Goal: Task Accomplishment & Management: Use online tool/utility

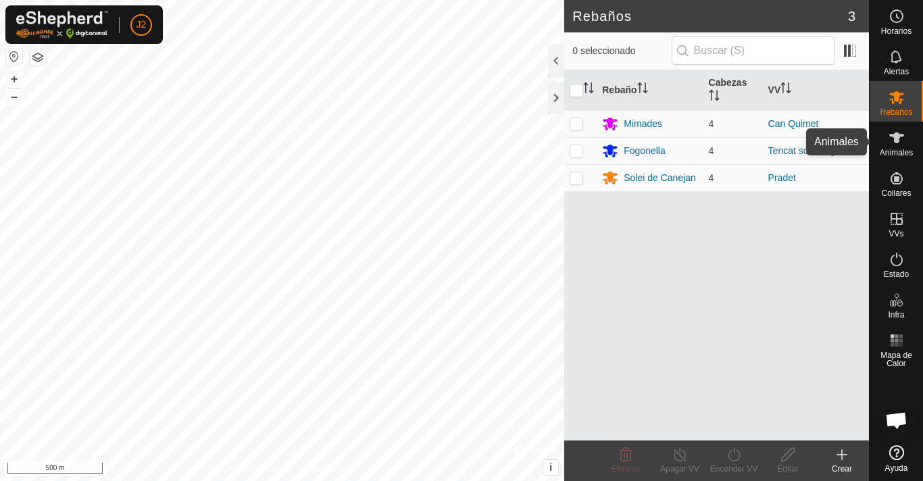
click at [902, 151] on span "Animales" at bounding box center [895, 153] width 33 height 8
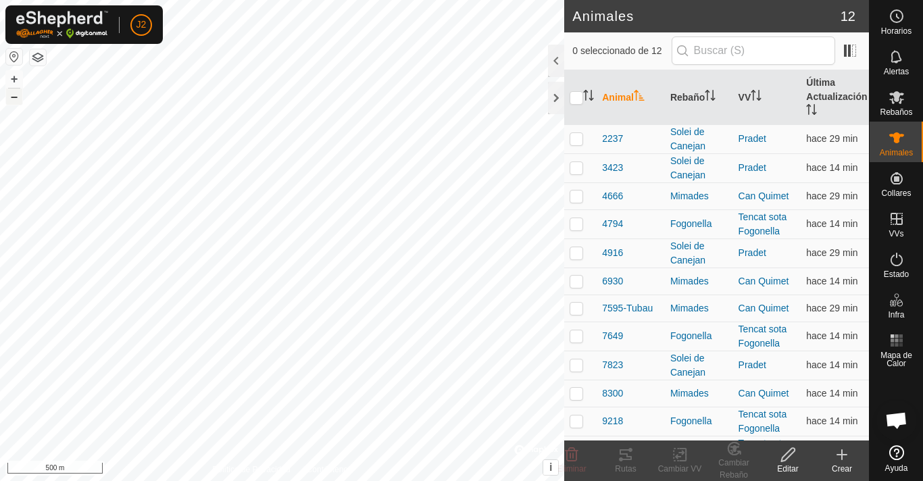
click at [14, 97] on button "–" at bounding box center [14, 96] width 16 height 16
click at [14, 99] on button "–" at bounding box center [14, 96] width 16 height 16
click at [14, 98] on button "–" at bounding box center [14, 96] width 16 height 16
click at [11, 80] on button "+" at bounding box center [14, 79] width 16 height 16
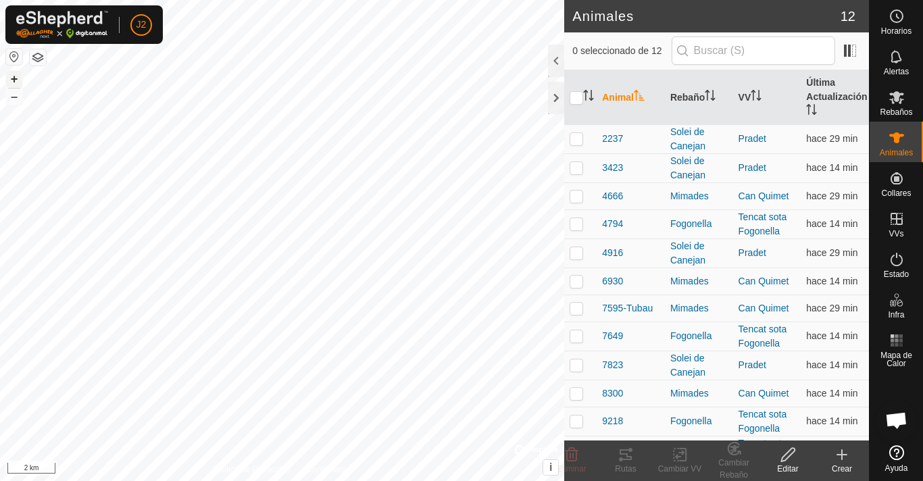
click at [11, 80] on button "+" at bounding box center [14, 79] width 16 height 16
click at [14, 76] on button "+" at bounding box center [14, 79] width 16 height 16
click at [12, 77] on button "+" at bounding box center [14, 79] width 16 height 16
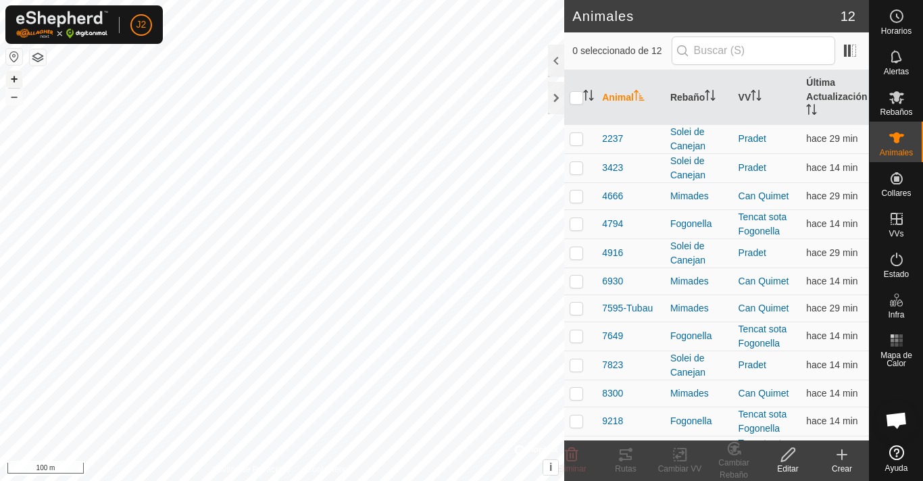
click at [12, 77] on button "+" at bounding box center [14, 79] width 16 height 16
click at [22, 78] on div "+ –" at bounding box center [14, 87] width 18 height 35
click at [16, 80] on button "+" at bounding box center [14, 79] width 16 height 16
click at [13, 101] on button "–" at bounding box center [14, 96] width 16 height 16
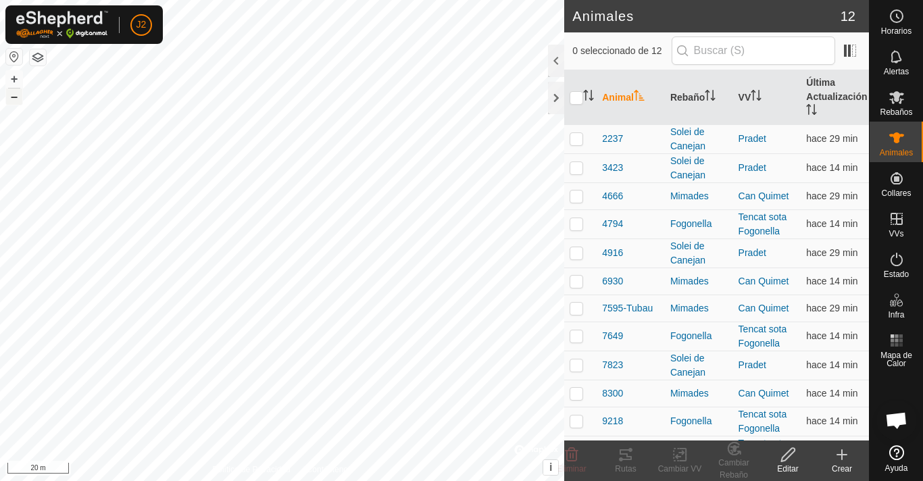
click at [13, 101] on button "–" at bounding box center [14, 96] width 16 height 16
checkbox input "true"
click at [628, 461] on icon at bounding box center [625, 454] width 16 height 16
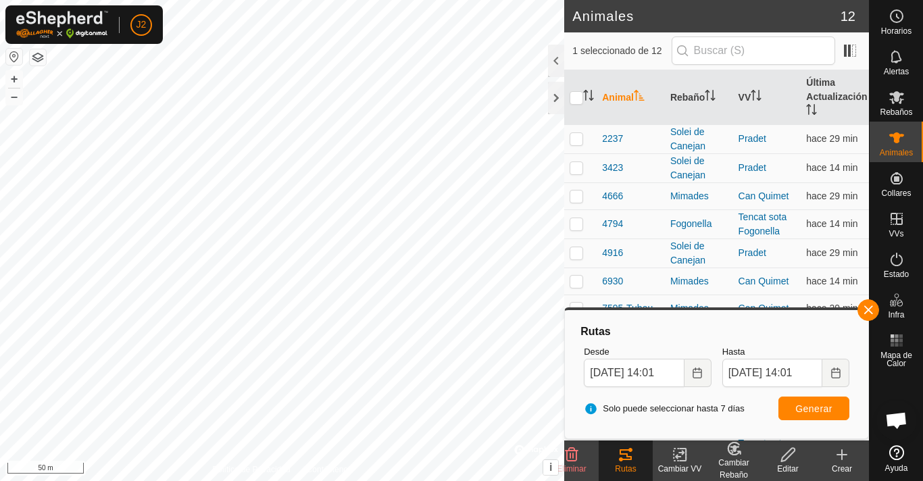
click at [384, 480] on html "J2 Horarios Alertas Rebaños Animales Collares VVs Estado Infra Mapa de Calor Ay…" at bounding box center [461, 240] width 923 height 481
click at [18, 77] on button "+" at bounding box center [14, 79] width 16 height 16
click at [16, 97] on button "–" at bounding box center [14, 96] width 16 height 16
click at [14, 75] on button "+" at bounding box center [14, 79] width 16 height 16
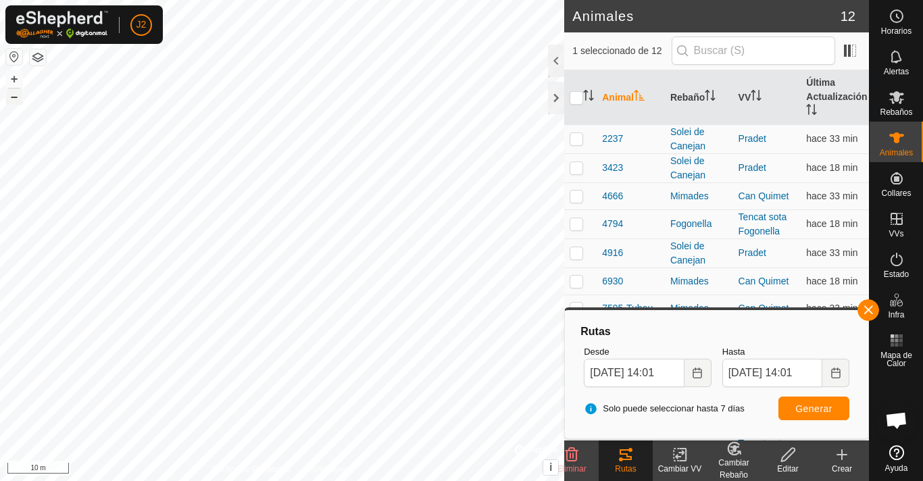
click at [12, 101] on button "–" at bounding box center [14, 96] width 16 height 16
click at [18, 84] on button "+" at bounding box center [14, 79] width 16 height 16
click at [18, 83] on button "+" at bounding box center [14, 79] width 16 height 16
click at [11, 99] on button "–" at bounding box center [14, 96] width 16 height 16
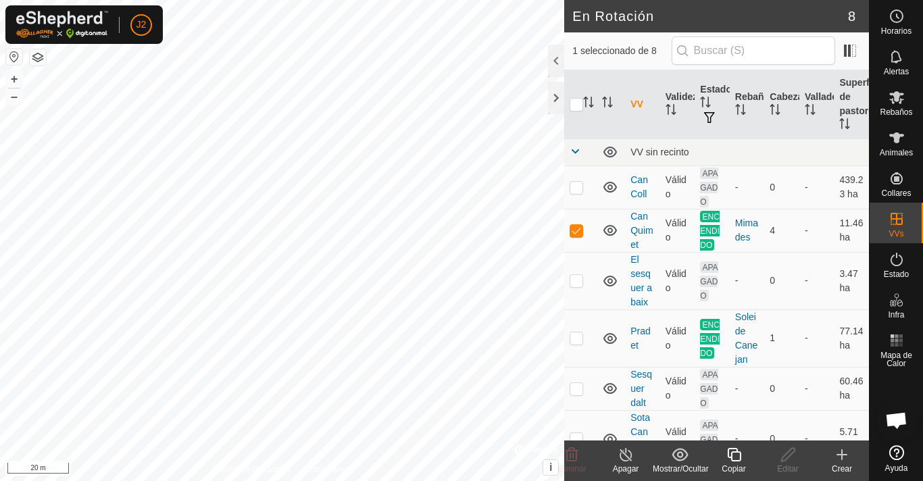
click at [628, 463] on div "Apagar" at bounding box center [625, 469] width 54 height 12
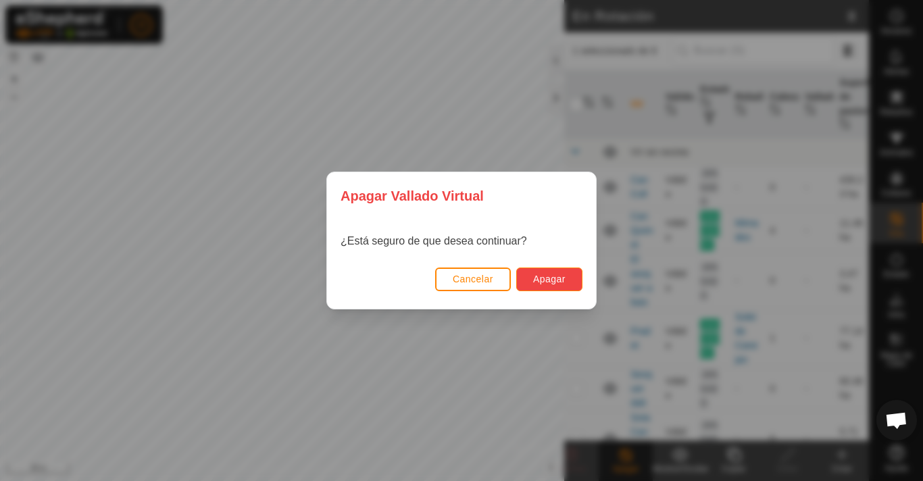
click at [552, 276] on span "Apagar" at bounding box center [549, 279] width 32 height 11
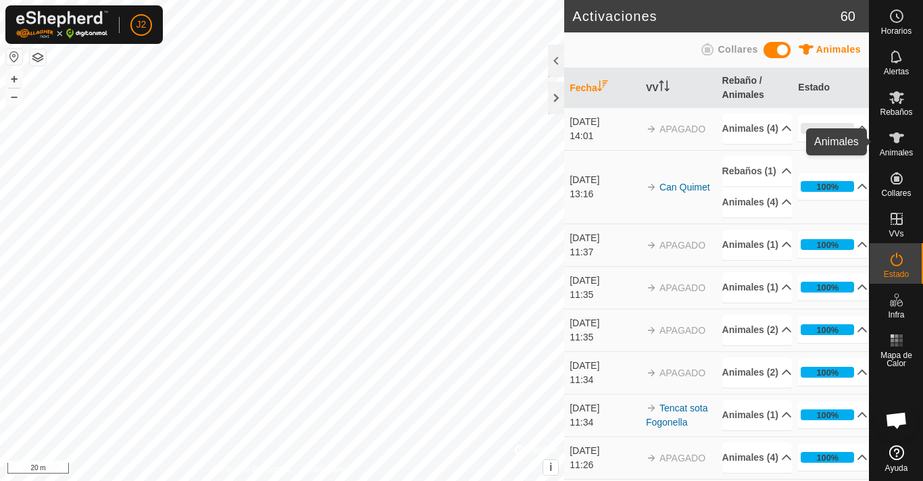
click at [902, 134] on icon at bounding box center [896, 138] width 16 height 16
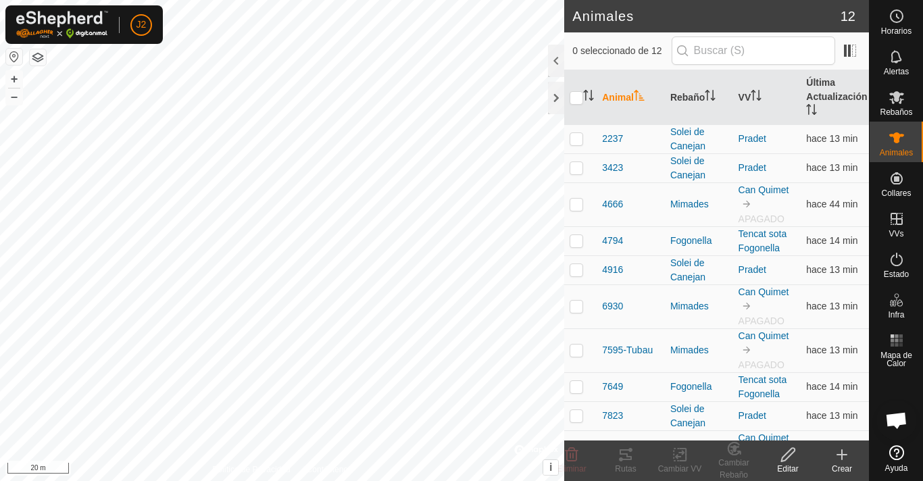
click at [358, 0] on html "J2 Horarios Alertas Rebaños Animales Collares VVs Estado Infra Mapa de Calor Ay…" at bounding box center [461, 240] width 923 height 481
checkbox input "true"
click at [629, 459] on icon at bounding box center [625, 454] width 12 height 11
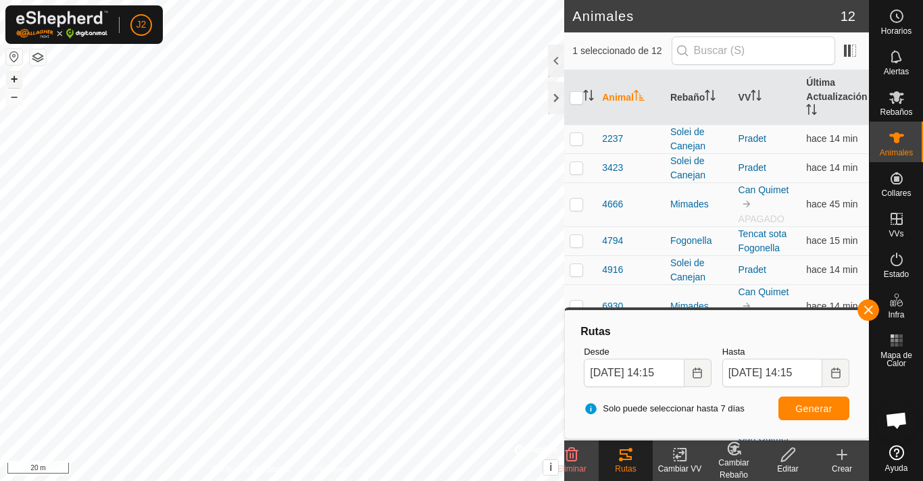
click at [17, 80] on button "+" at bounding box center [14, 79] width 16 height 16
click at [14, 103] on button "–" at bounding box center [14, 96] width 16 height 16
click at [903, 93] on icon at bounding box center [896, 97] width 16 height 16
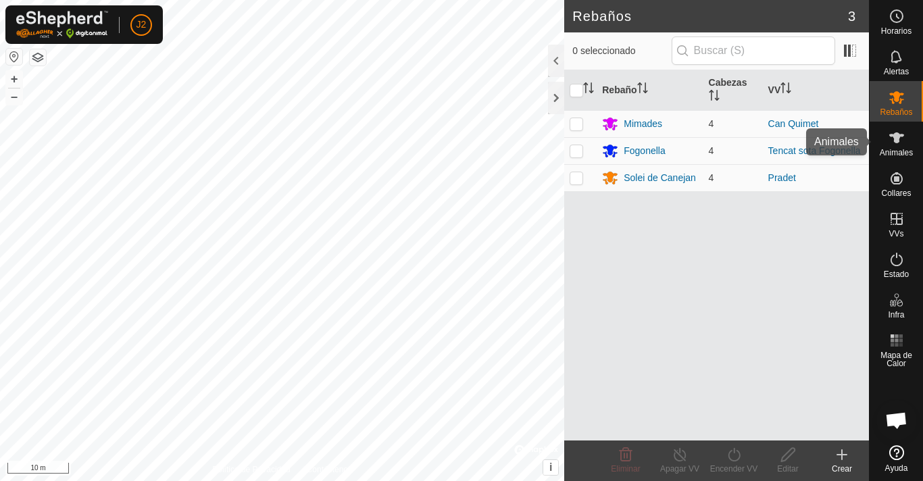
click at [897, 147] on es-animals-svg-icon at bounding box center [896, 138] width 24 height 22
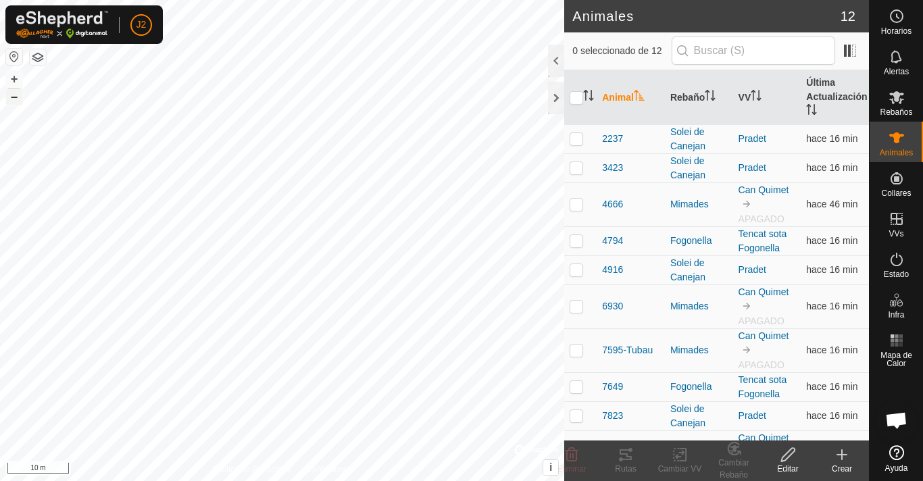
click at [11, 100] on button "–" at bounding box center [14, 96] width 16 height 16
checkbox input "true"
click at [628, 454] on icon at bounding box center [625, 454] width 16 height 16
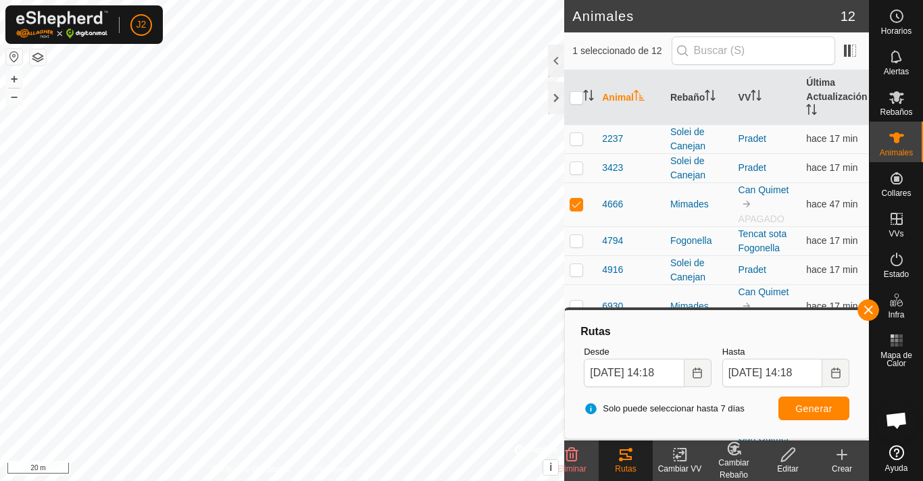
click at [256, 0] on html "J2 Horarios Alertas Rebaños Animales Collares VVs Estado Infra Mapa de Calor Ay…" at bounding box center [461, 240] width 923 height 481
click at [218, 0] on html "J2 Horarios Alertas Rebaños Animales Collares VVs Estado Infra Mapa de Calor Ay…" at bounding box center [461, 240] width 923 height 481
click at [894, 100] on icon at bounding box center [896, 97] width 15 height 13
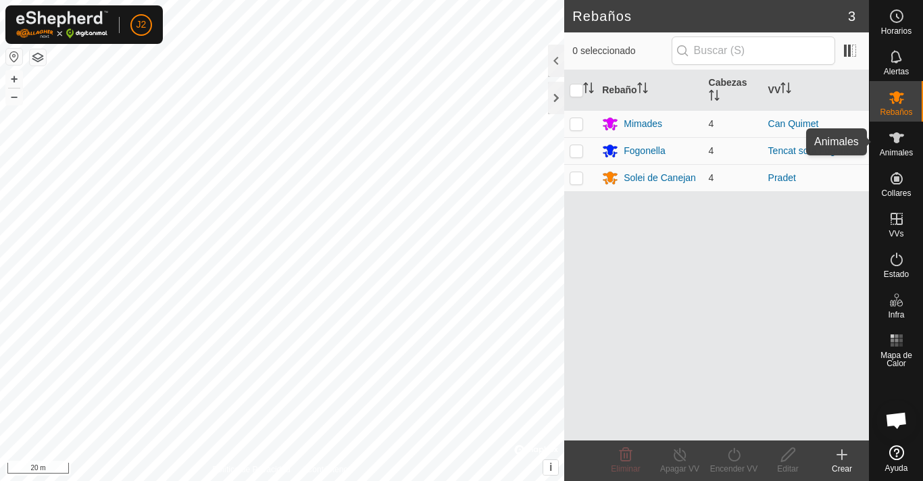
click at [901, 145] on icon at bounding box center [896, 138] width 16 height 16
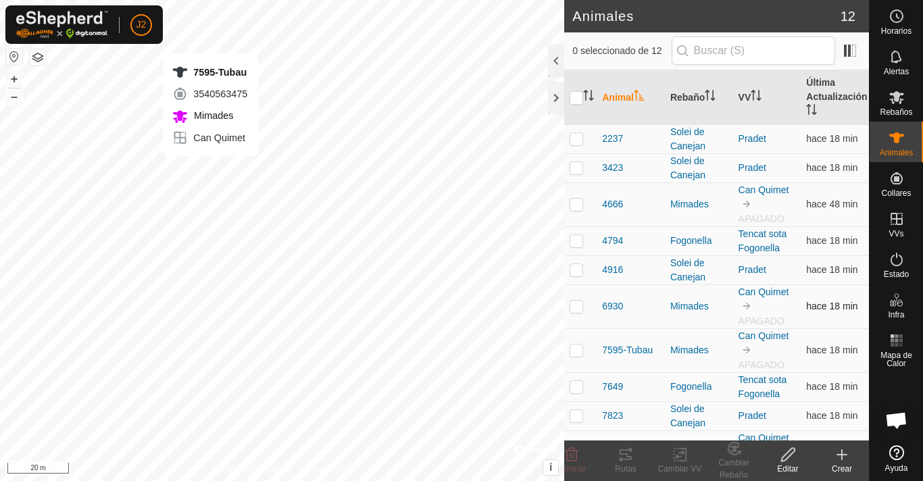
checkbox input "true"
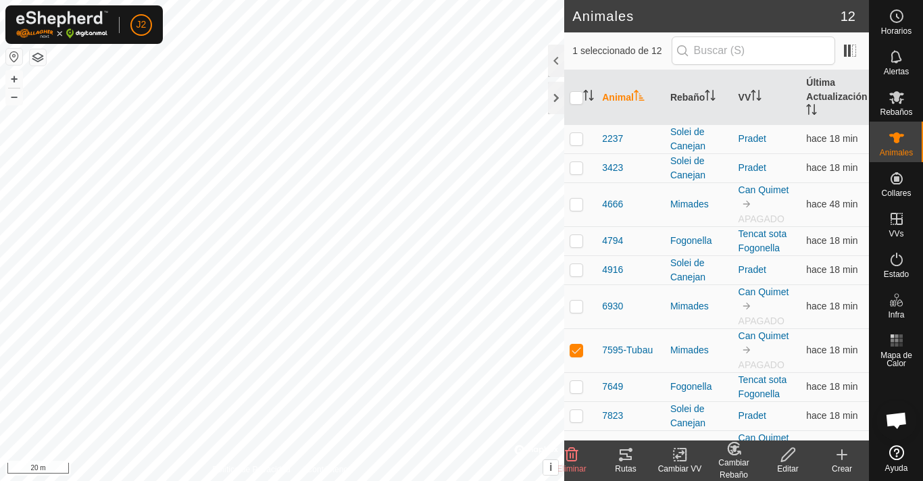
click at [630, 461] on icon at bounding box center [625, 454] width 16 height 16
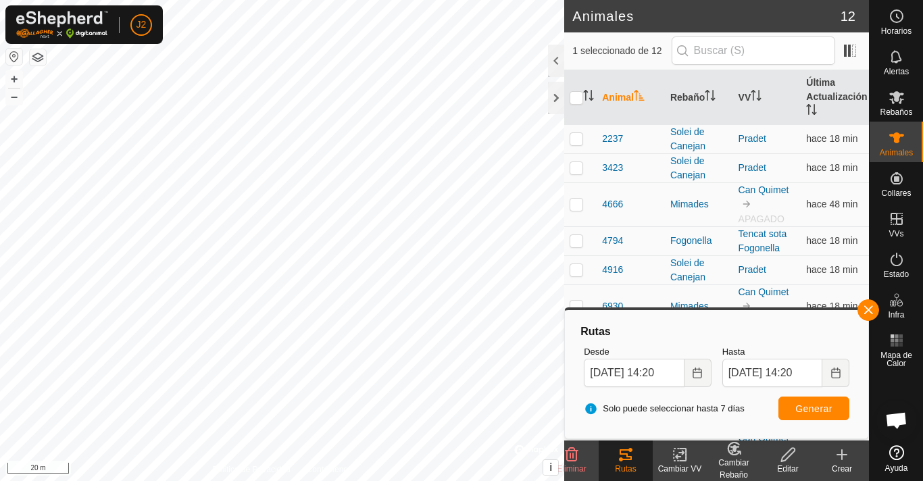
click at [419, 480] on html "J2 Horarios Alertas Rebaños Animales Collares VVs Estado Infra Mapa de Calor Ay…" at bounding box center [461, 240] width 923 height 481
click at [15, 78] on button "+" at bounding box center [14, 79] width 16 height 16
click at [13, 97] on button "–" at bounding box center [14, 96] width 16 height 16
click at [898, 99] on icon at bounding box center [896, 97] width 15 height 13
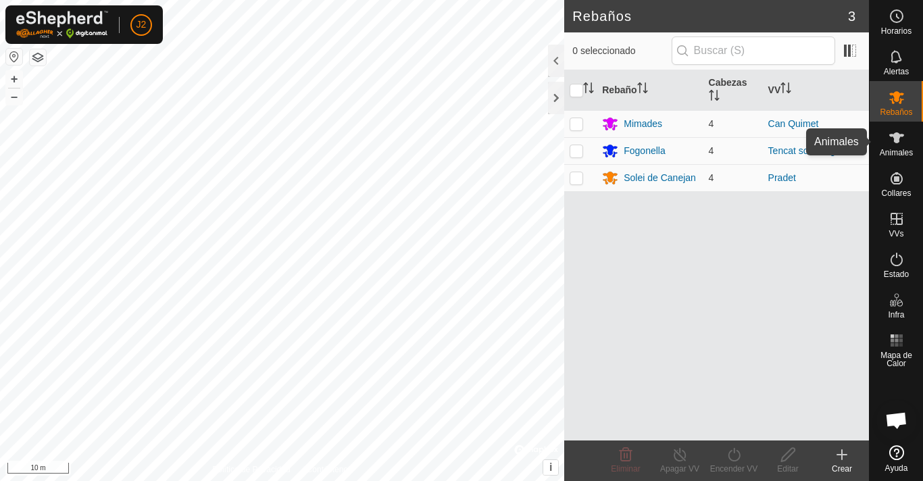
click at [903, 155] on span "Animales" at bounding box center [895, 153] width 33 height 8
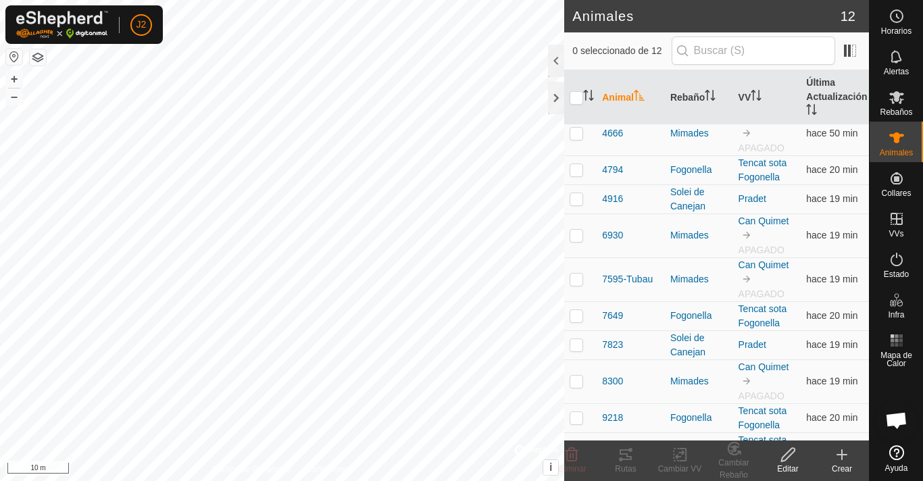
scroll to position [93, 0]
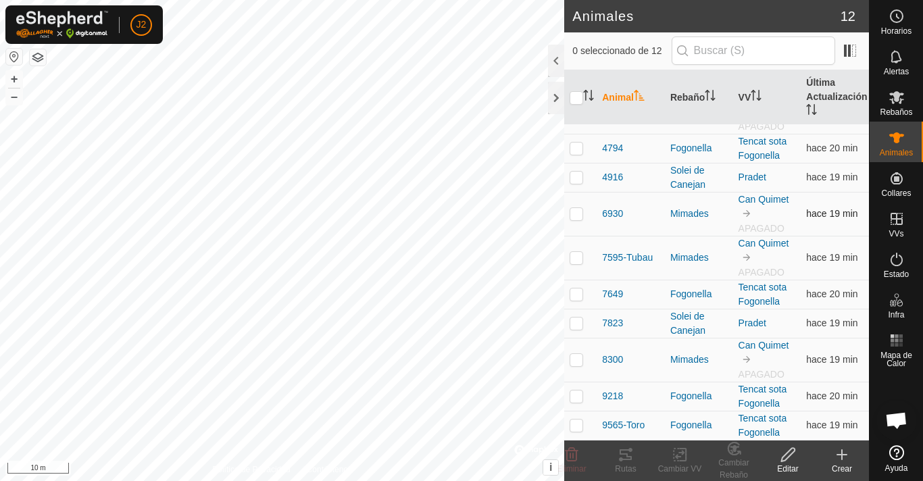
click at [577, 211] on p-checkbox at bounding box center [576, 213] width 14 height 11
click at [620, 463] on div "Rutas" at bounding box center [625, 469] width 54 height 12
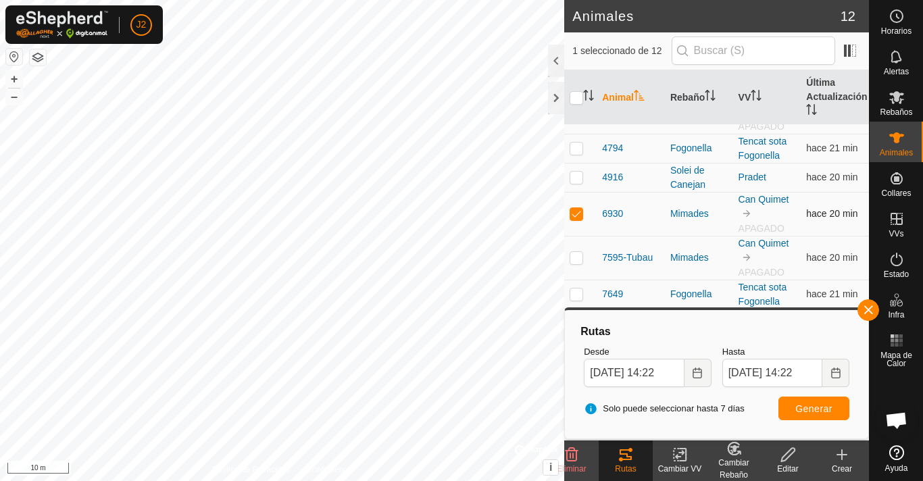
click at [575, 213] on p-checkbox at bounding box center [576, 213] width 14 height 11
checkbox input "false"
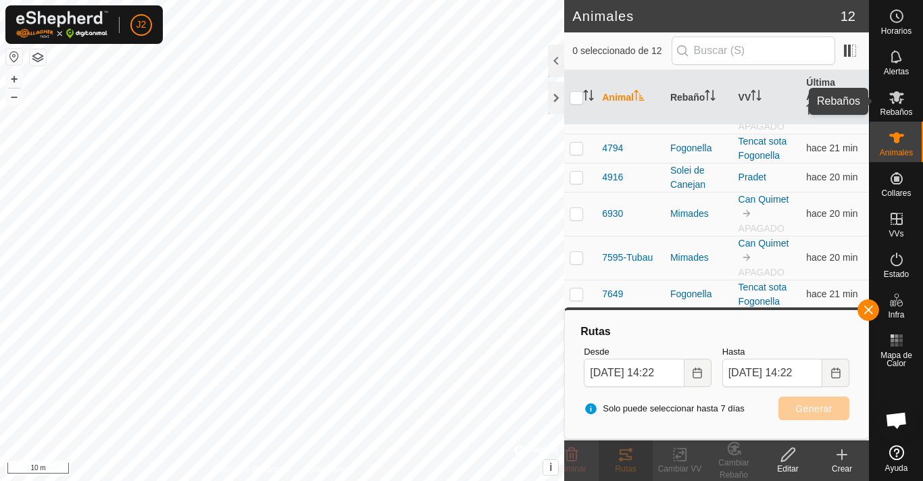
click at [896, 106] on es-mob-svg-icon at bounding box center [896, 97] width 24 height 22
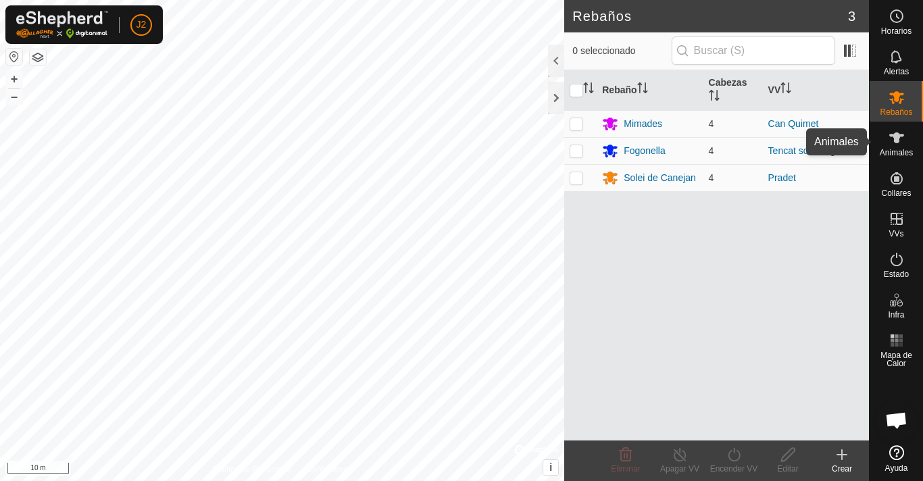
click at [904, 136] on icon at bounding box center [896, 138] width 16 height 16
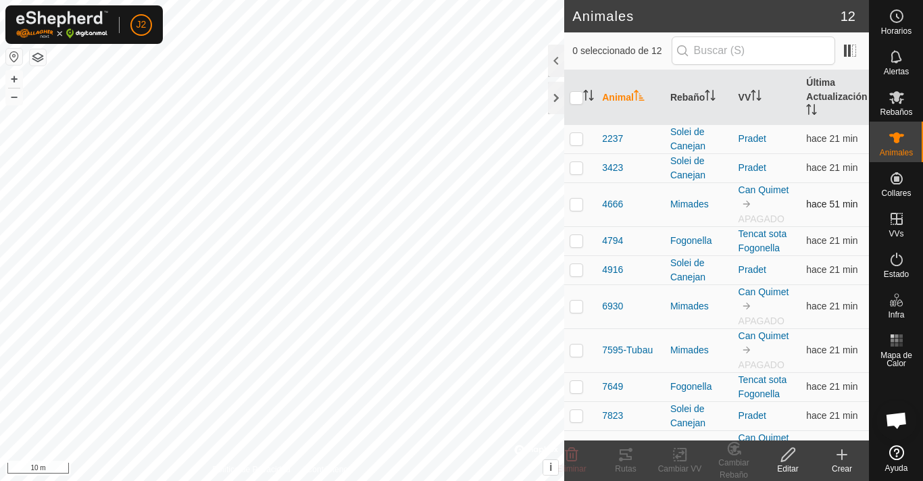
click at [577, 206] on p-checkbox at bounding box center [576, 204] width 14 height 11
checkbox input "true"
click at [637, 465] on div "Rutas" at bounding box center [625, 469] width 54 height 12
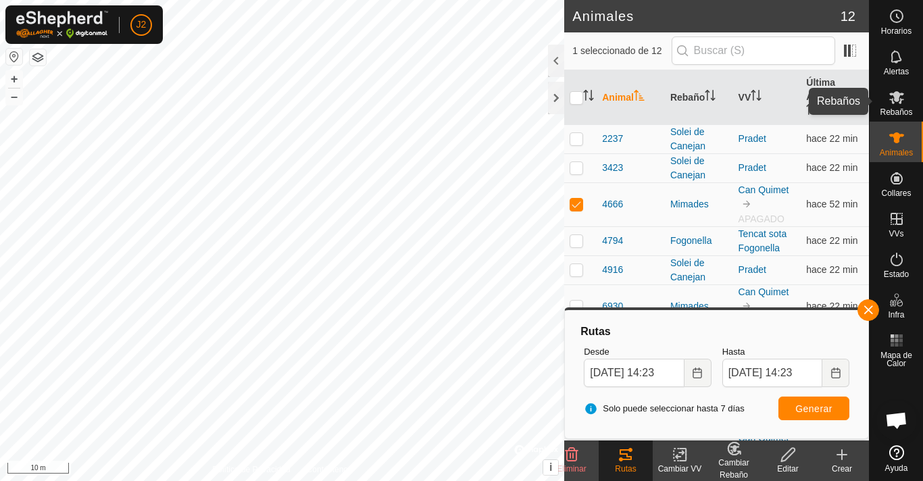
click at [892, 93] on icon at bounding box center [896, 97] width 16 height 16
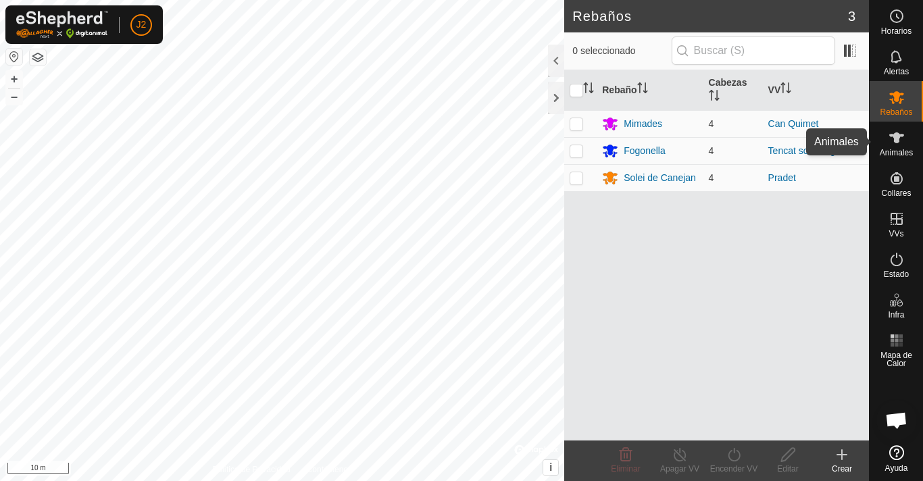
click at [907, 139] on es-animals-svg-icon at bounding box center [896, 138] width 24 height 22
click at [11, 99] on button "–" at bounding box center [14, 96] width 16 height 16
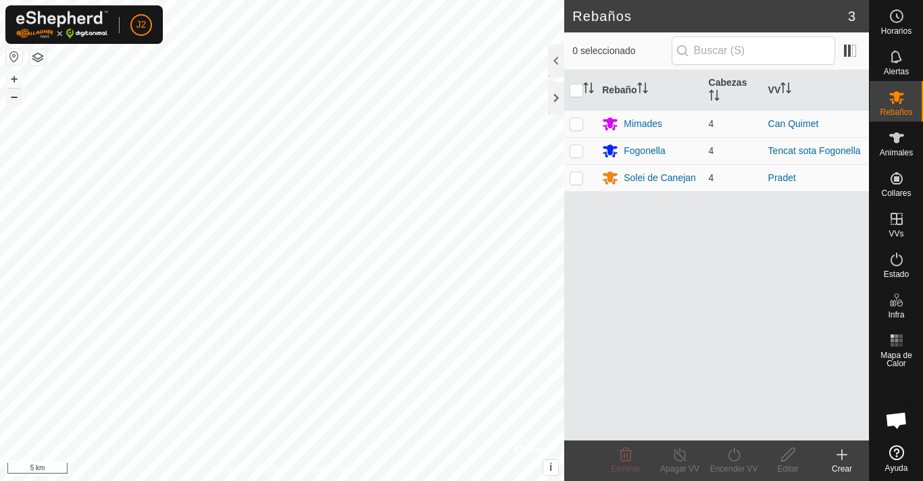
click at [11, 99] on button "–" at bounding box center [14, 96] width 16 height 16
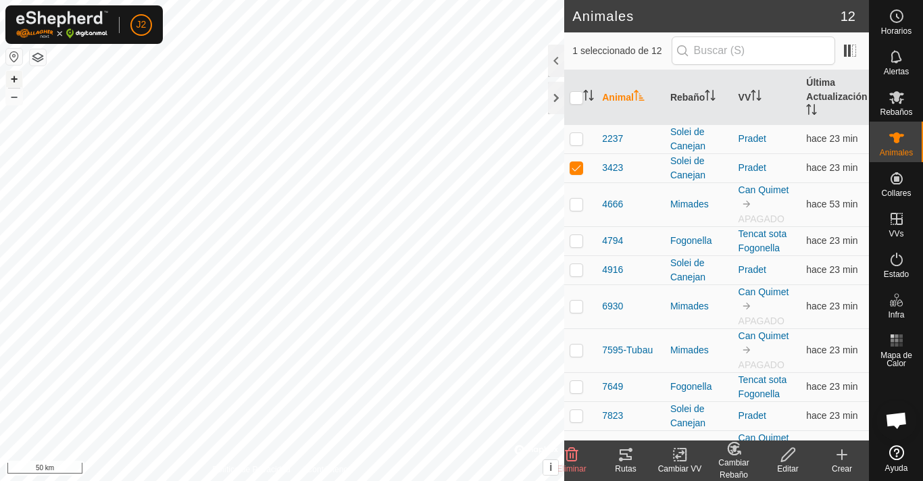
click at [15, 79] on button "+" at bounding box center [14, 79] width 16 height 16
click at [18, 78] on button "+" at bounding box center [14, 79] width 16 height 16
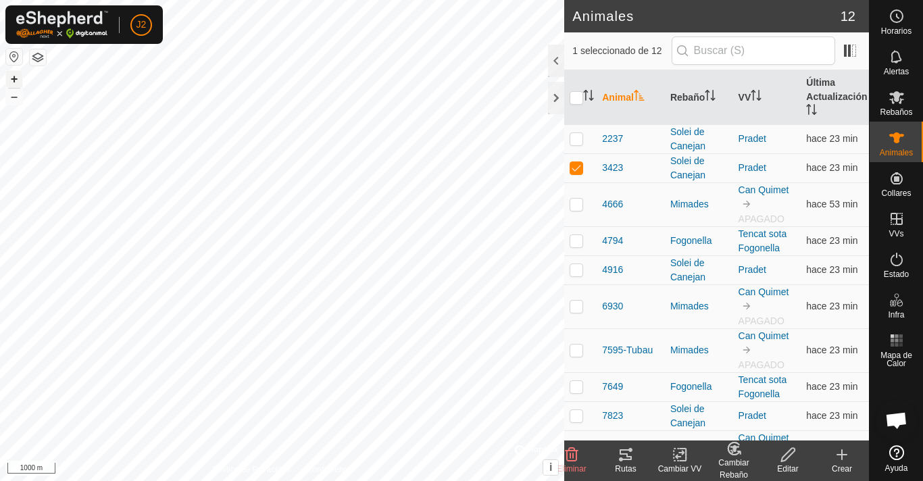
click at [18, 78] on button "+" at bounding box center [14, 79] width 16 height 16
click at [16, 75] on button "+" at bounding box center [14, 79] width 16 height 16
click at [18, 84] on button "+" at bounding box center [14, 79] width 16 height 16
click at [627, 449] on icon at bounding box center [625, 454] width 12 height 11
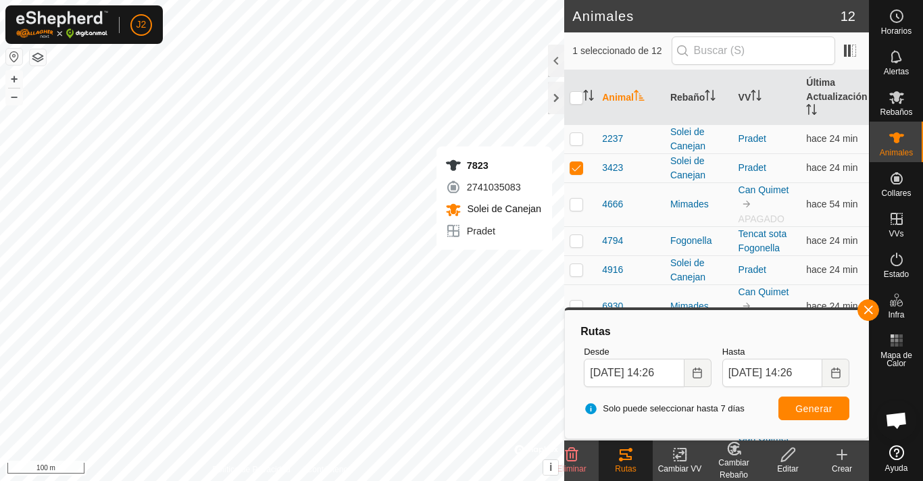
checkbox input "false"
checkbox input "true"
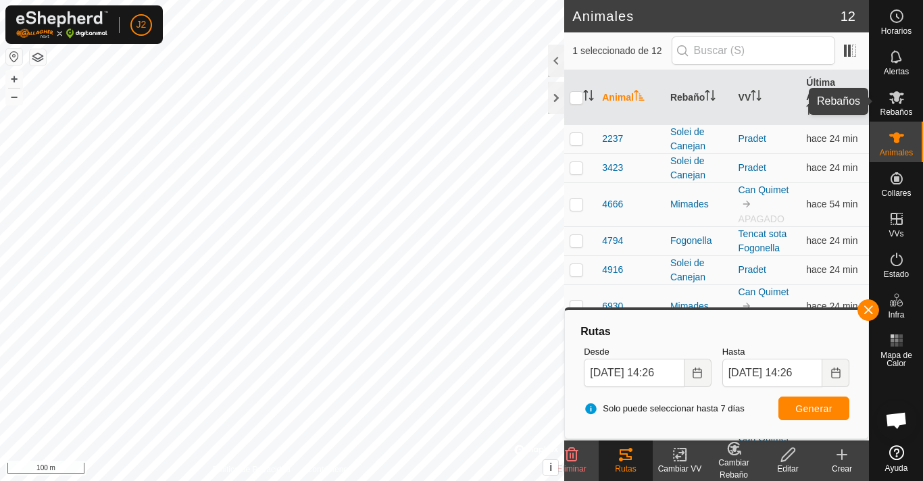
click at [893, 99] on icon at bounding box center [896, 97] width 16 height 16
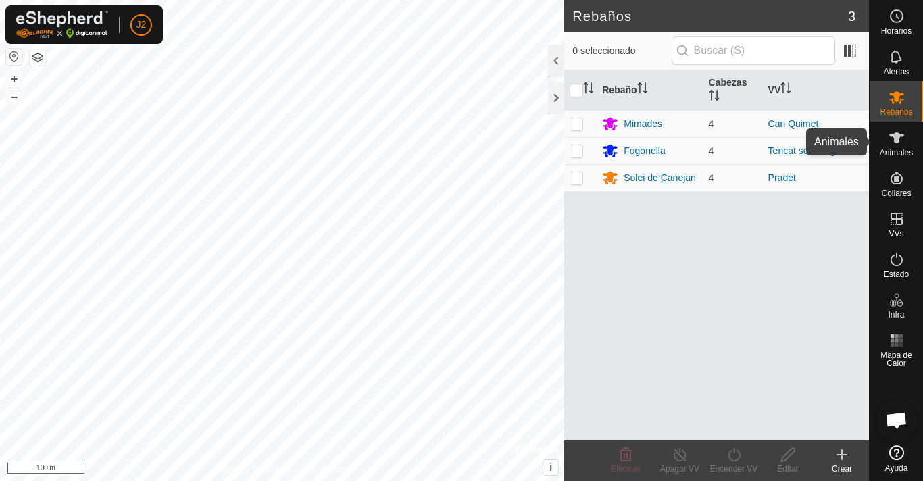
click at [895, 145] on icon at bounding box center [896, 138] width 16 height 16
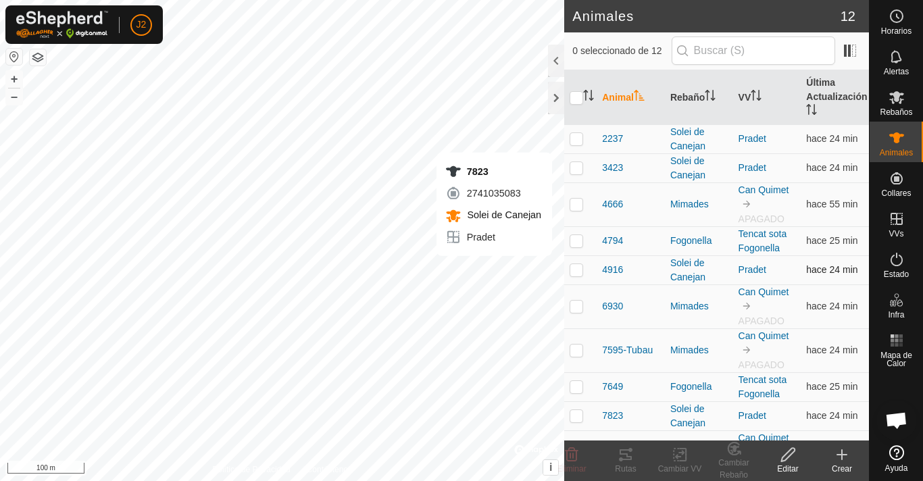
checkbox input "true"
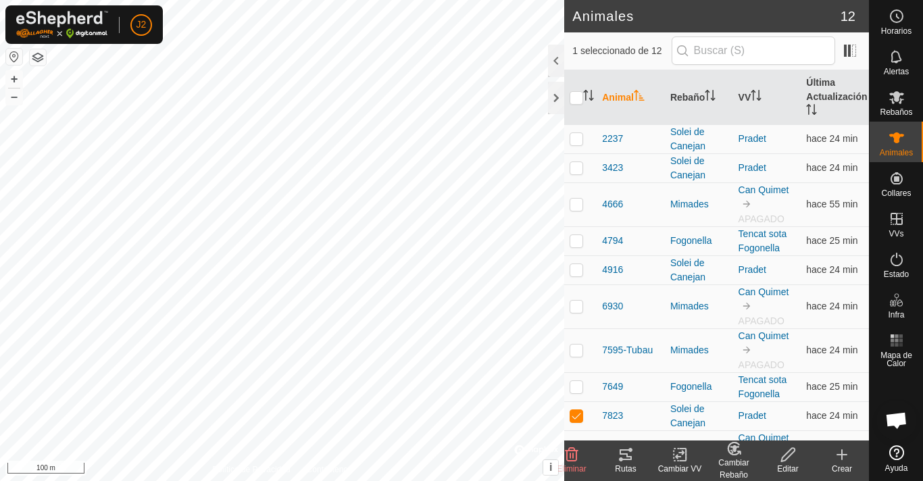
click at [621, 464] on div "Rutas" at bounding box center [625, 469] width 54 height 12
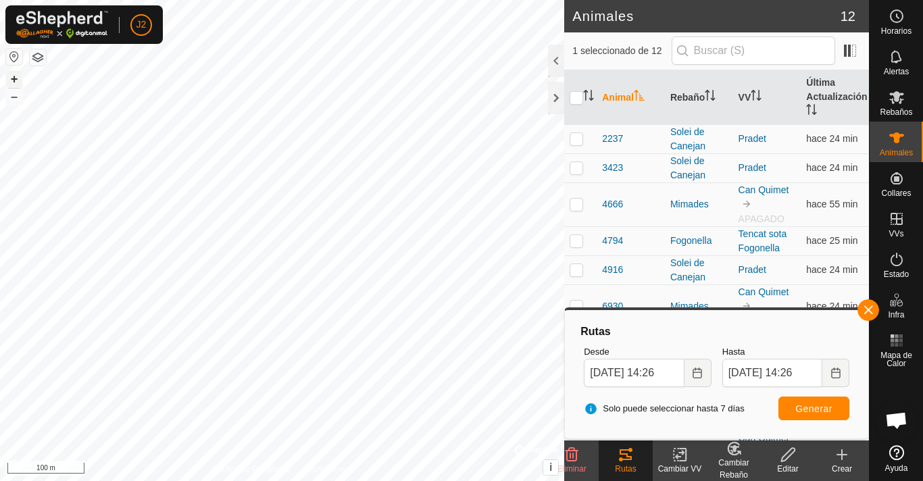
click at [15, 79] on button "+" at bounding box center [14, 79] width 16 height 16
click at [16, 72] on button "+" at bounding box center [14, 79] width 16 height 16
click at [581, 392] on body "J2 Horarios Alertas Rebaños Animales Collares VVs Estado Infra Mapa de Calor Ay…" at bounding box center [461, 240] width 923 height 481
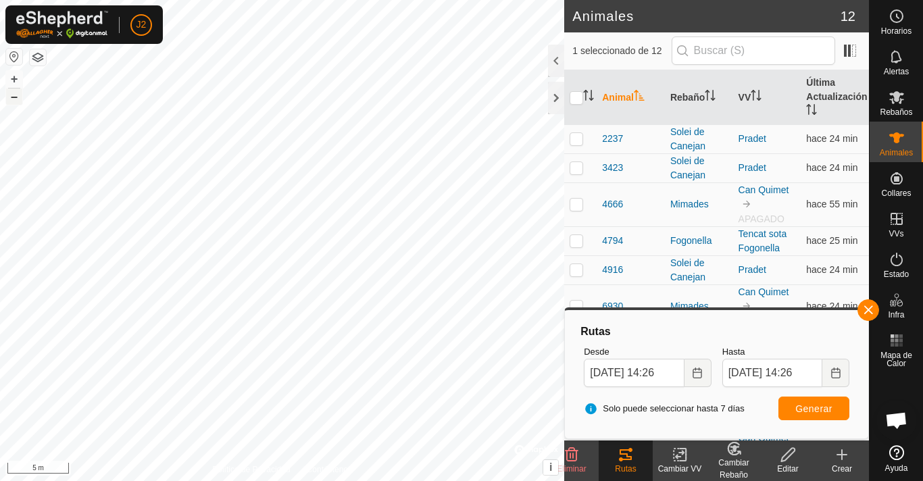
click at [9, 95] on button "–" at bounding box center [14, 96] width 16 height 16
click at [301, 470] on div "Política de Privacidad Contáctenos 7823 + – ⇧ i © Mapbox , © OpenStreetMap , Im…" at bounding box center [282, 240] width 564 height 481
checkbox input "true"
checkbox input "false"
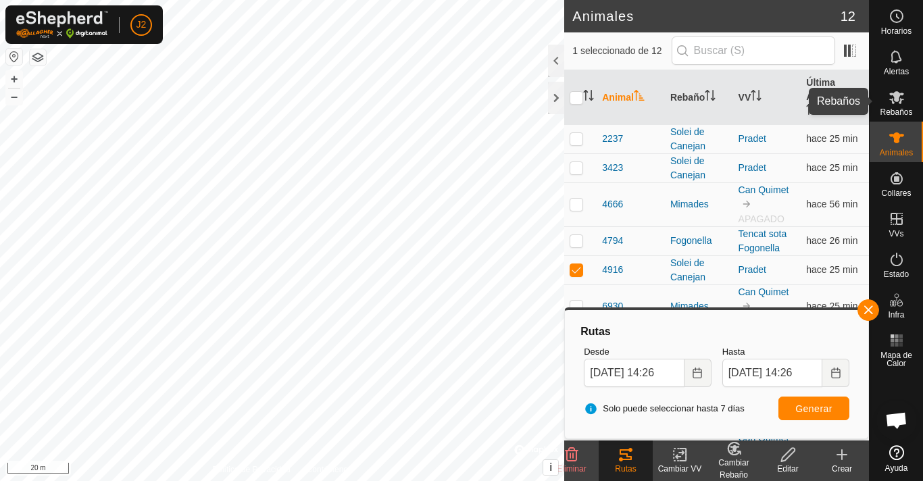
click at [896, 95] on icon at bounding box center [896, 97] width 15 height 13
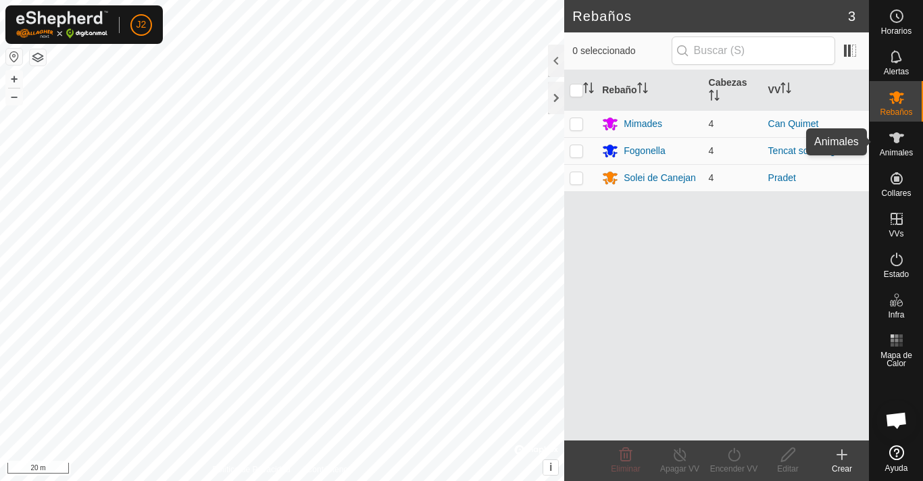
click at [899, 136] on icon at bounding box center [896, 137] width 15 height 11
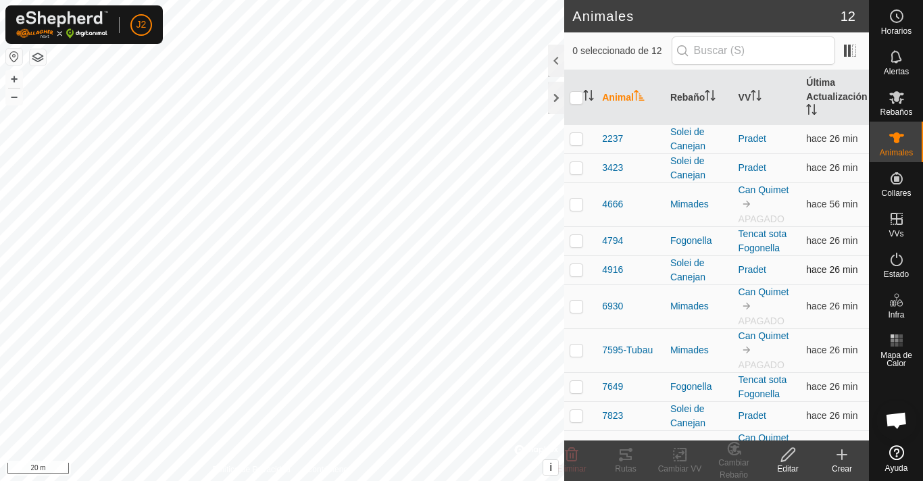
click at [575, 274] on p-checkbox at bounding box center [576, 269] width 14 height 11
checkbox input "true"
click at [629, 463] on div "Rutas" at bounding box center [625, 469] width 54 height 12
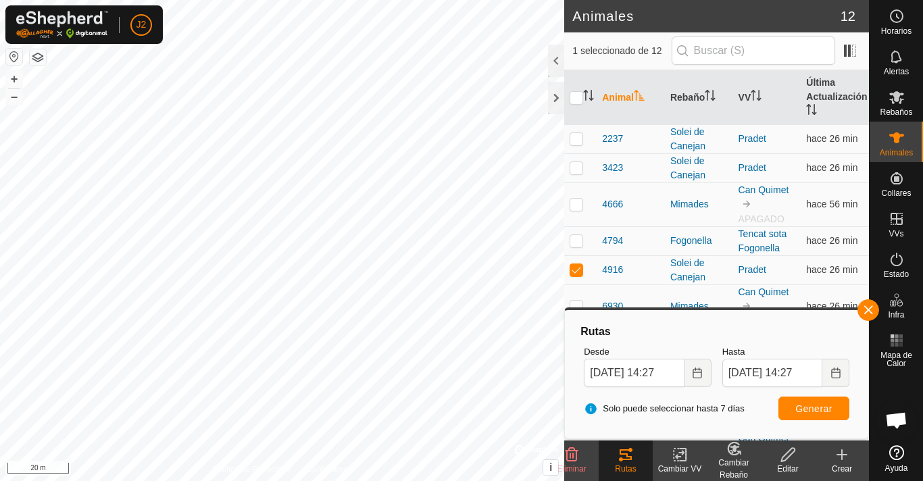
click at [692, 315] on body "J2 Horarios Alertas Rebaños Animales Collares VVs Estado Infra Mapa de Calor Ay…" at bounding box center [461, 240] width 923 height 481
checkbox input "true"
checkbox input "false"
click at [900, 105] on icon at bounding box center [896, 97] width 16 height 16
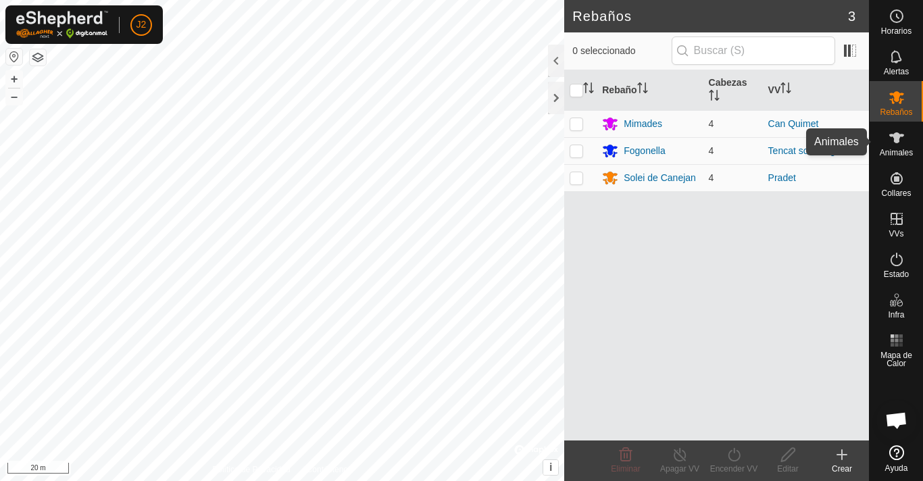
click at [896, 132] on icon at bounding box center [896, 137] width 15 height 11
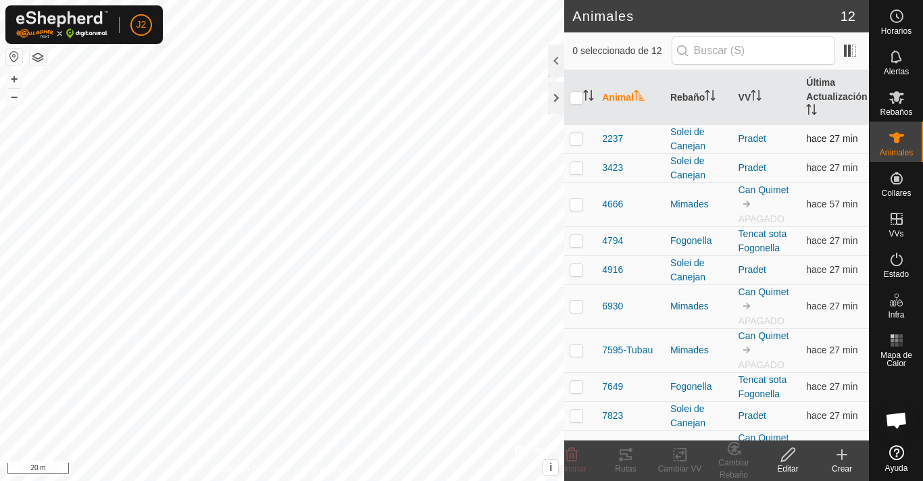
click at [573, 136] on p-checkbox at bounding box center [576, 138] width 14 height 11
click at [626, 454] on icon at bounding box center [625, 454] width 12 height 11
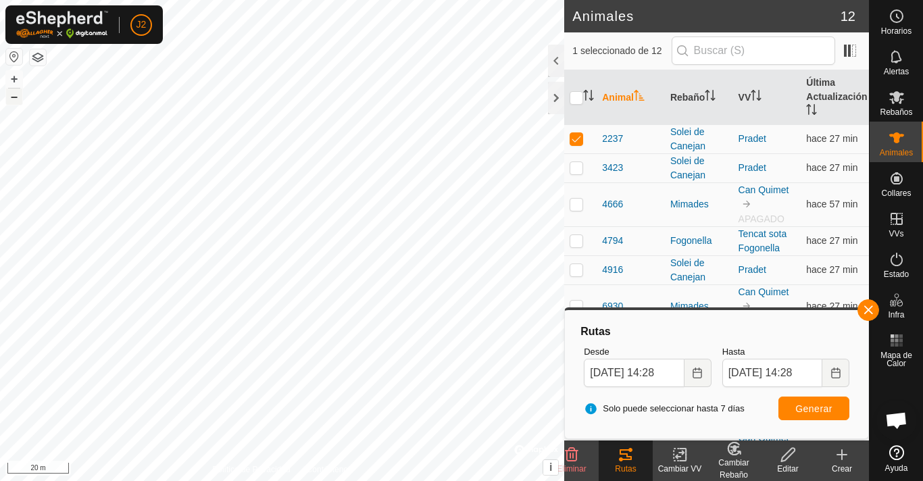
click at [17, 99] on button "–" at bounding box center [14, 96] width 16 height 16
click at [19, 97] on button "–" at bounding box center [14, 96] width 16 height 16
click at [9, 74] on button "+" at bounding box center [14, 79] width 16 height 16
click at [18, 74] on button "+" at bounding box center [14, 79] width 16 height 16
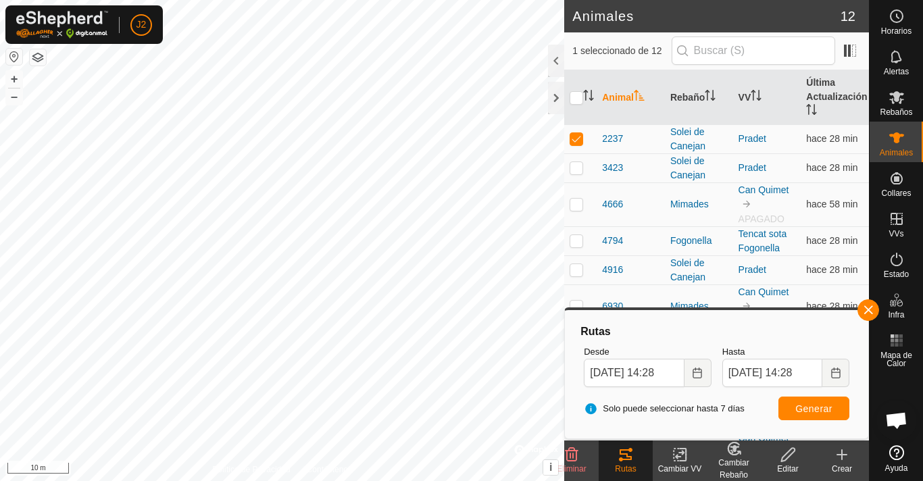
click at [587, 405] on body "J2 Horarios Alertas Rebaños Animales Collares VVs Estado Infra Mapa de Calor Ay…" at bounding box center [461, 240] width 923 height 481
click at [572, 272] on div "Animales 12 1 seleccionado de 12 Animal Rebaño VV Última Actualización 2237 Sol…" at bounding box center [434, 240] width 869 height 481
click at [18, 93] on button "–" at bounding box center [14, 96] width 16 height 16
click at [18, 100] on button "–" at bounding box center [14, 96] width 16 height 16
click at [19, 100] on button "–" at bounding box center [14, 96] width 16 height 16
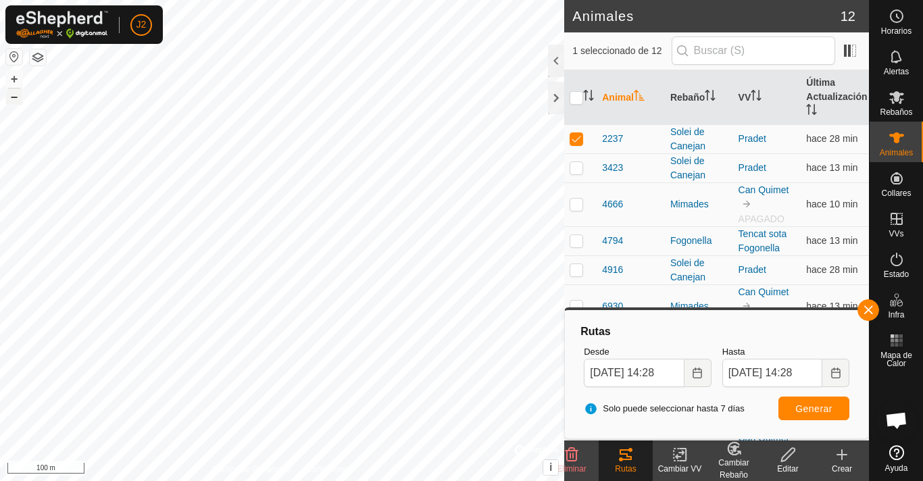
click at [17, 98] on button "–" at bounding box center [14, 96] width 16 height 16
click at [10, 95] on button "–" at bounding box center [14, 96] width 16 height 16
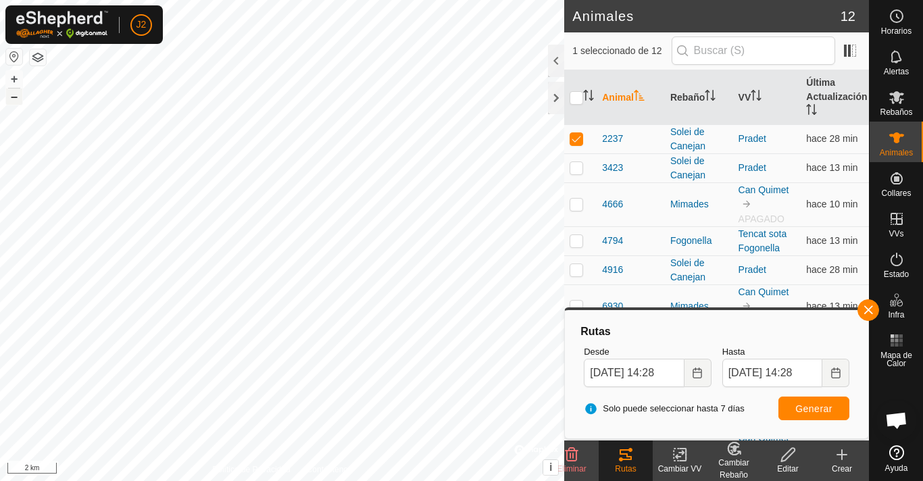
click at [10, 95] on button "–" at bounding box center [14, 96] width 16 height 16
click at [14, 95] on button "–" at bounding box center [14, 96] width 16 height 16
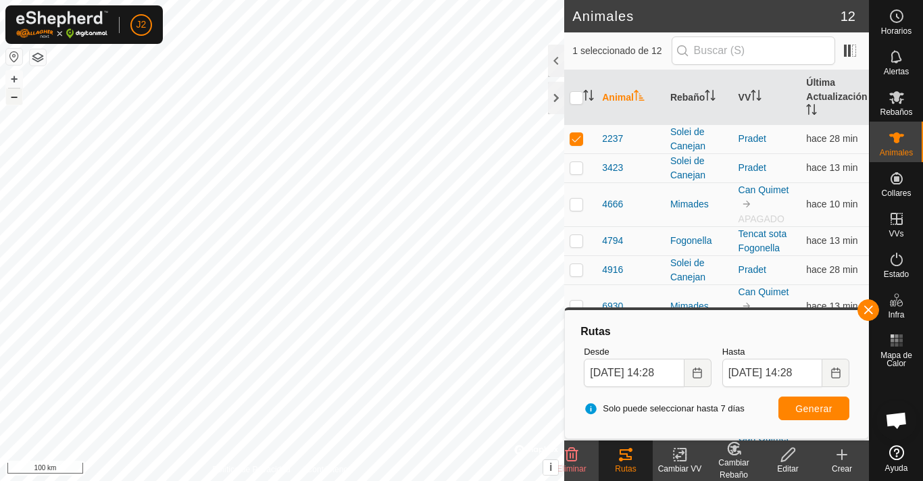
click at [14, 95] on button "–" at bounding box center [14, 96] width 16 height 16
checkbox input "false"
checkbox input "true"
click at [14, 78] on button "+" at bounding box center [14, 79] width 16 height 16
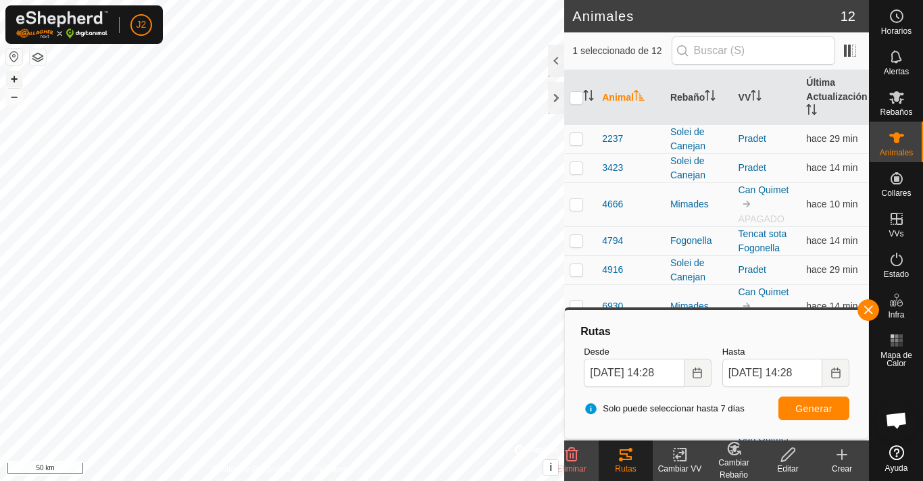
click at [14, 78] on button "+" at bounding box center [14, 79] width 16 height 16
click at [13, 78] on button "+" at bounding box center [14, 79] width 16 height 16
click at [15, 83] on button "+" at bounding box center [14, 79] width 16 height 16
click at [19, 74] on button "+" at bounding box center [14, 79] width 16 height 16
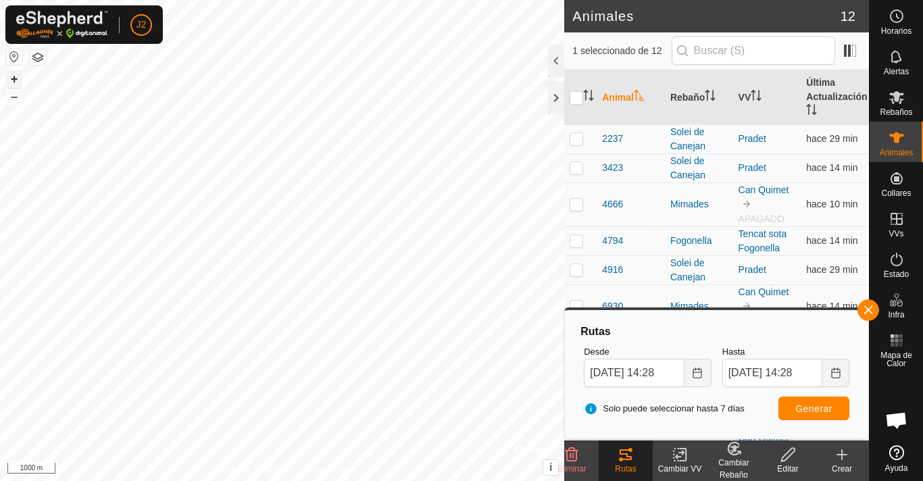
click at [19, 74] on button "+" at bounding box center [14, 79] width 16 height 16
click at [17, 76] on button "+" at bounding box center [14, 79] width 16 height 16
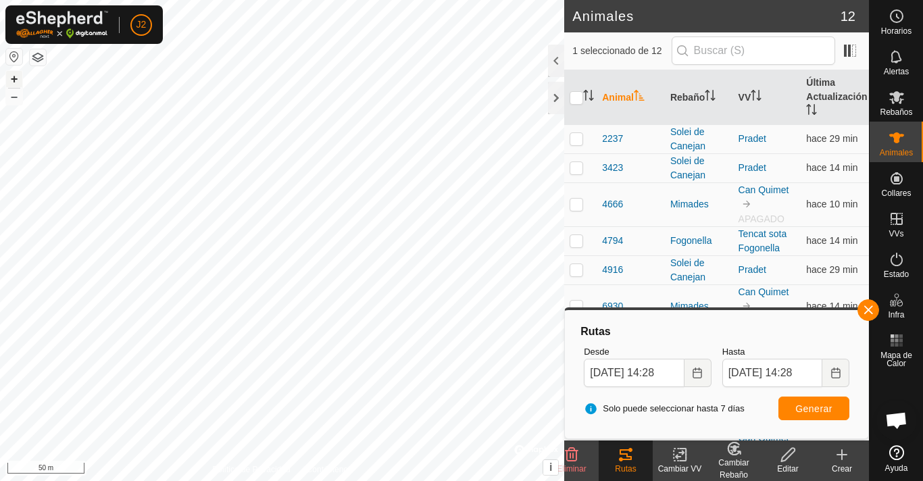
click at [18, 76] on button "+" at bounding box center [14, 79] width 16 height 16
click at [900, 99] on icon at bounding box center [896, 97] width 15 height 13
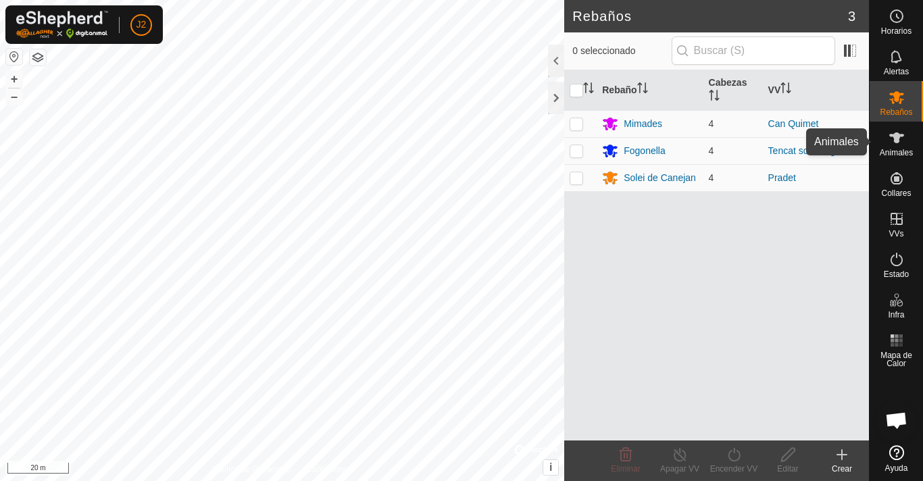
click at [893, 145] on icon at bounding box center [896, 138] width 16 height 16
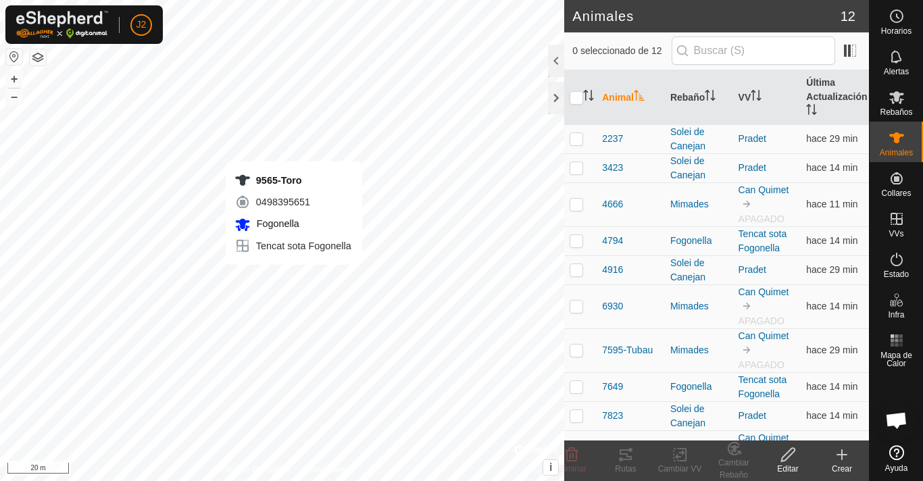
checkbox input "true"
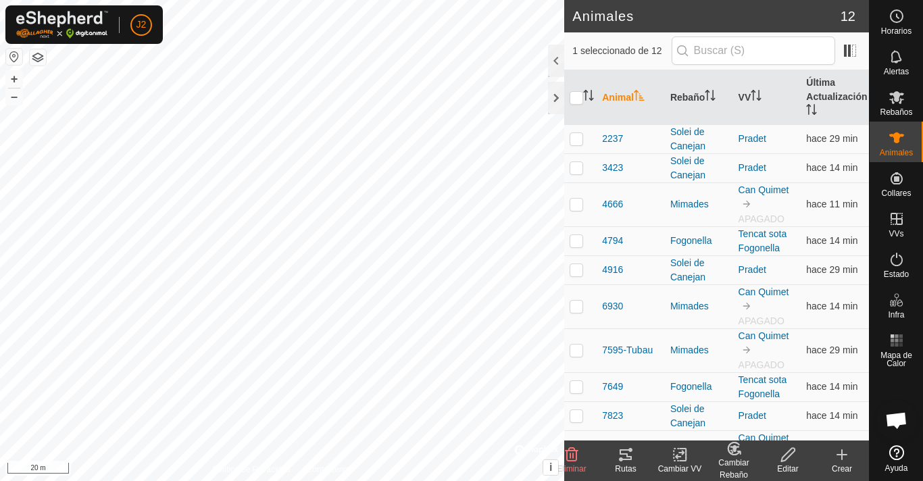
click at [625, 458] on icon at bounding box center [625, 454] width 16 height 16
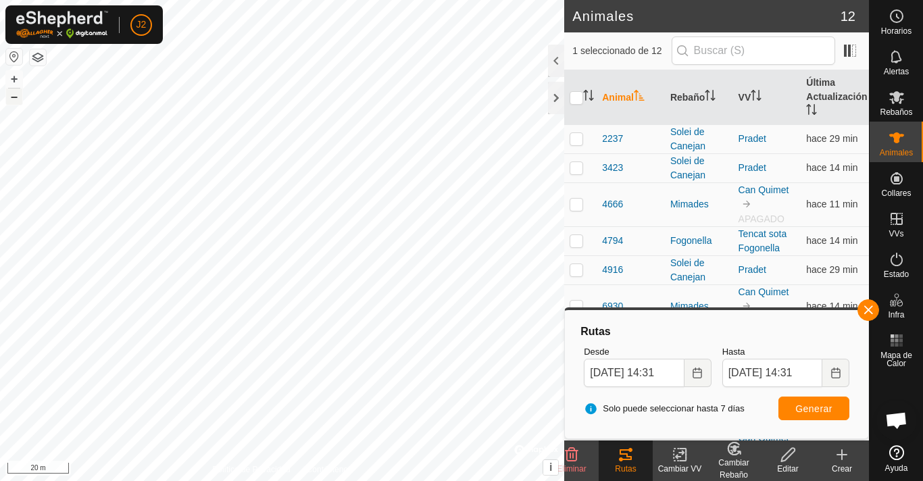
click at [11, 101] on button "–" at bounding box center [14, 96] width 16 height 16
checkbox input "true"
checkbox input "false"
click at [896, 103] on icon at bounding box center [896, 97] width 16 height 16
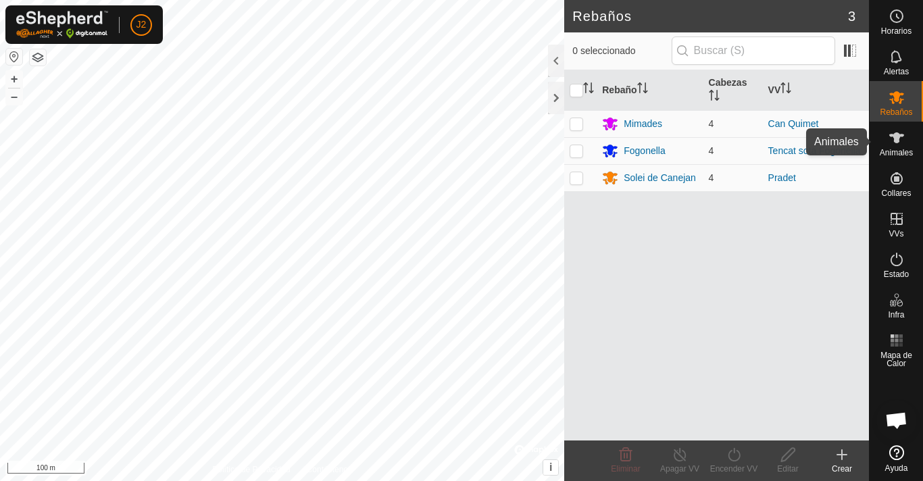
click at [895, 140] on icon at bounding box center [896, 137] width 15 height 11
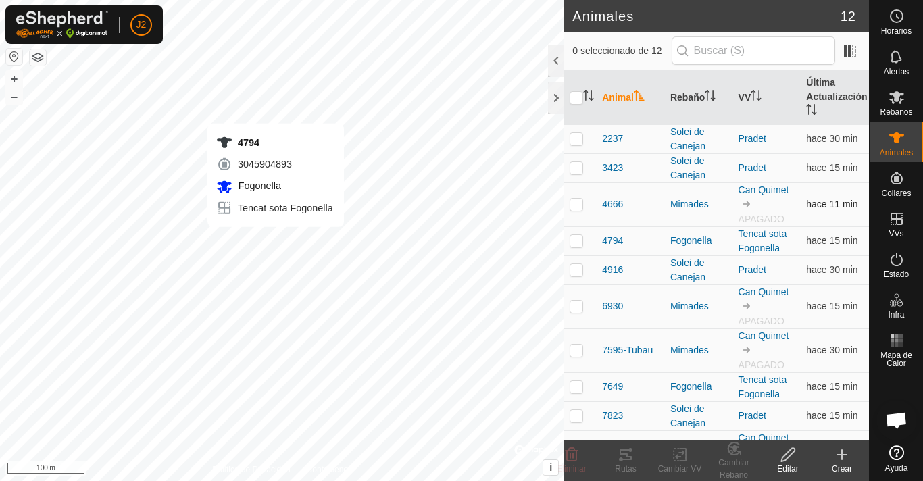
checkbox input "true"
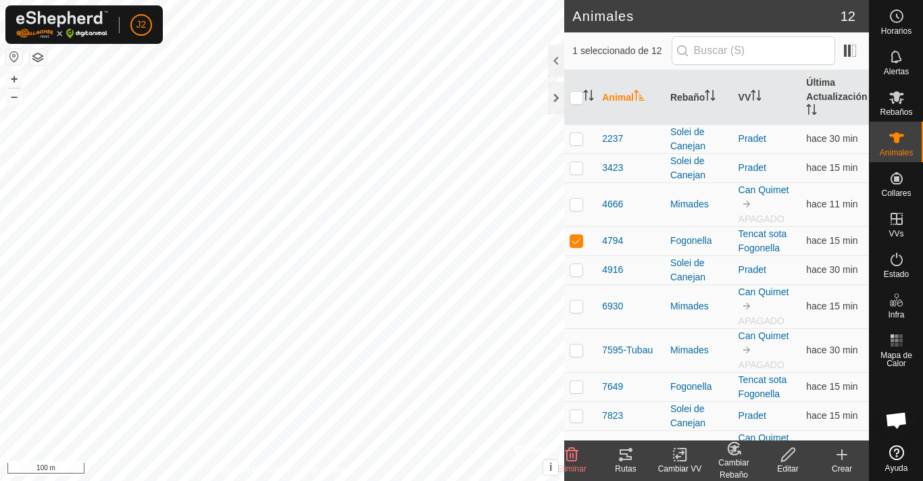
click at [627, 455] on icon at bounding box center [625, 454] width 12 height 11
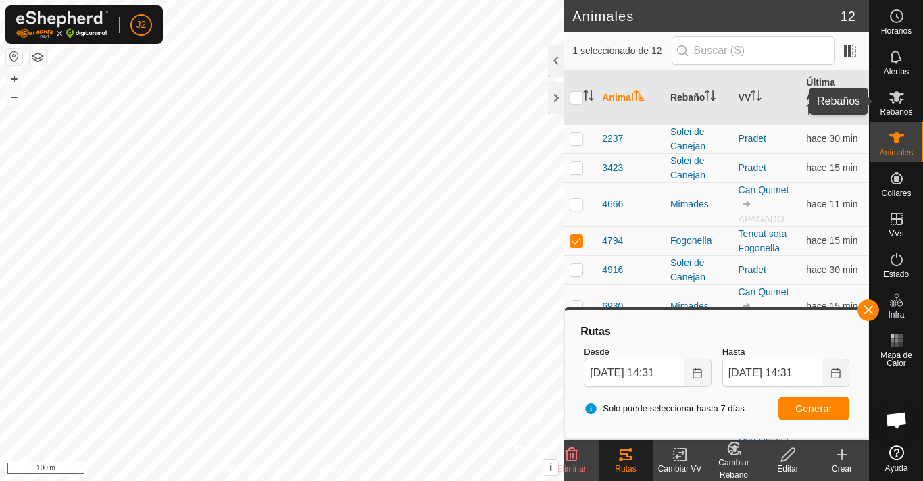
click at [891, 101] on icon at bounding box center [896, 97] width 16 height 16
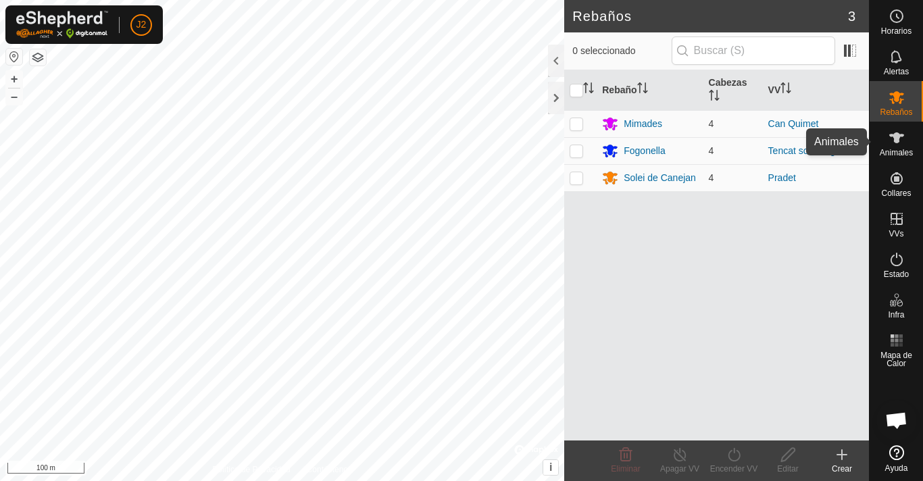
click at [889, 134] on icon at bounding box center [896, 138] width 16 height 16
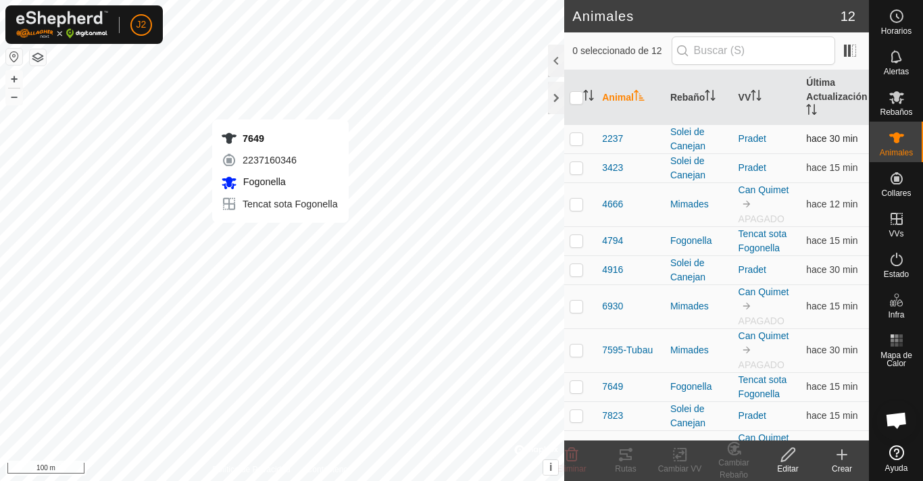
checkbox input "true"
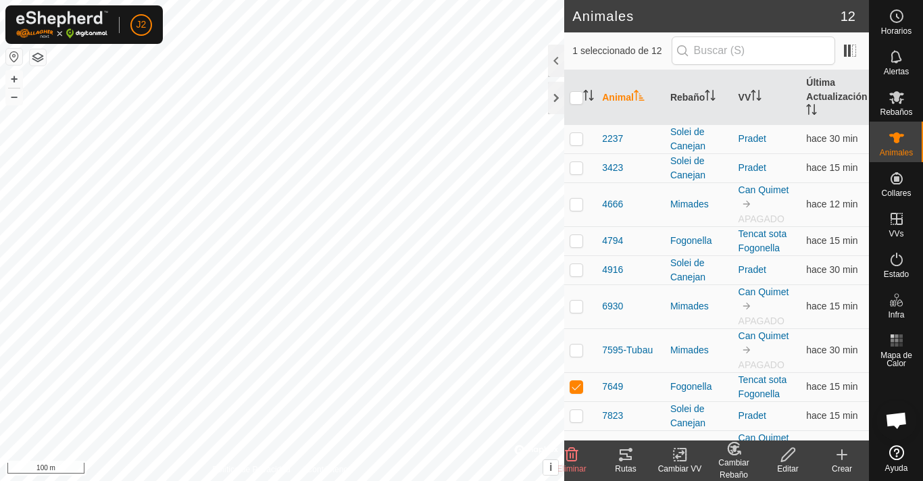
click at [624, 469] on div "Rutas" at bounding box center [625, 469] width 54 height 12
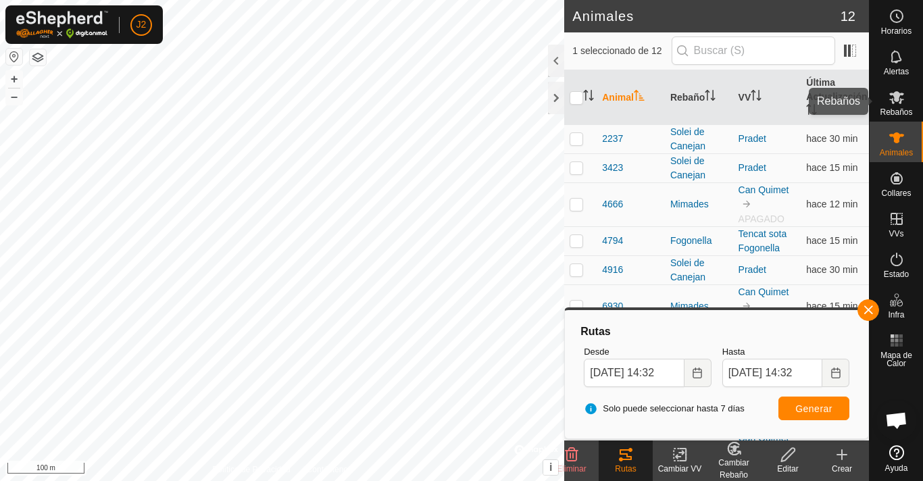
click at [897, 101] on icon at bounding box center [896, 97] width 15 height 13
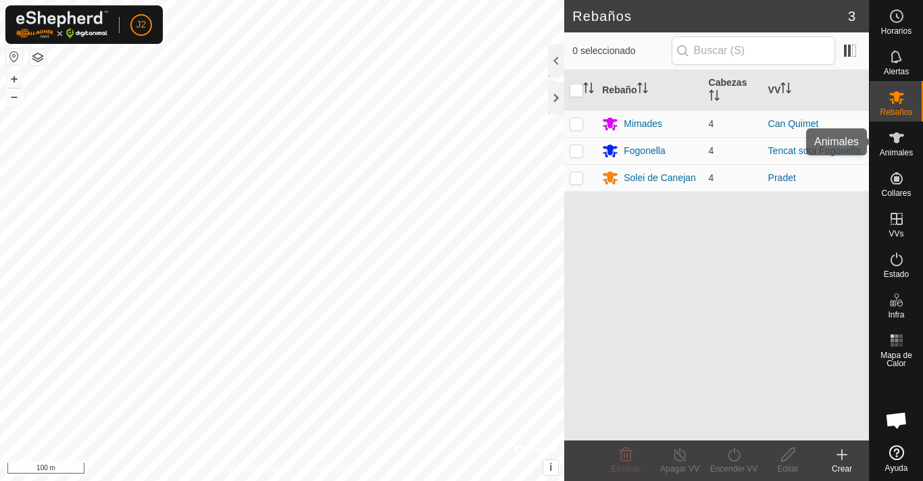
click at [900, 139] on icon at bounding box center [896, 138] width 16 height 16
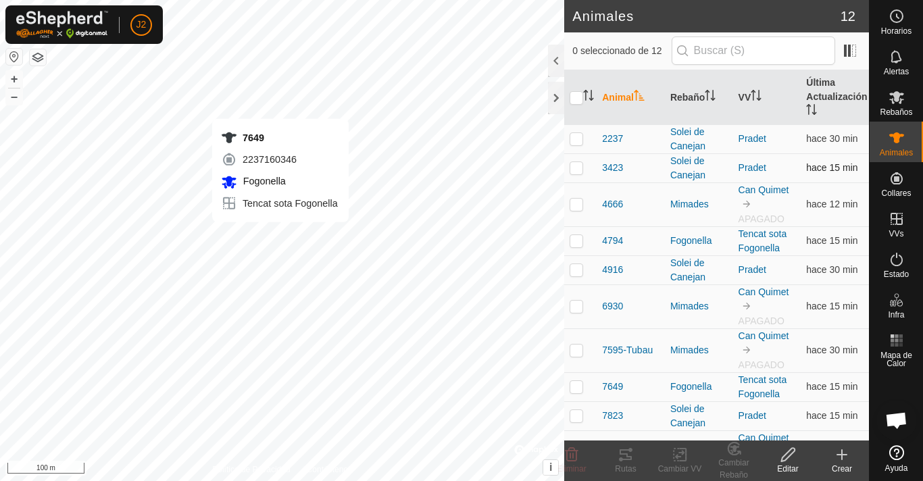
checkbox input "true"
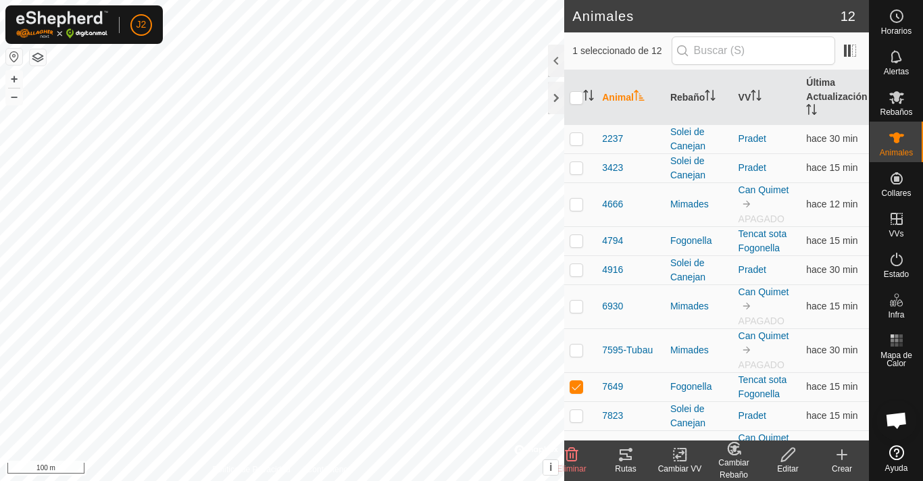
click at [628, 451] on icon at bounding box center [625, 454] width 16 height 16
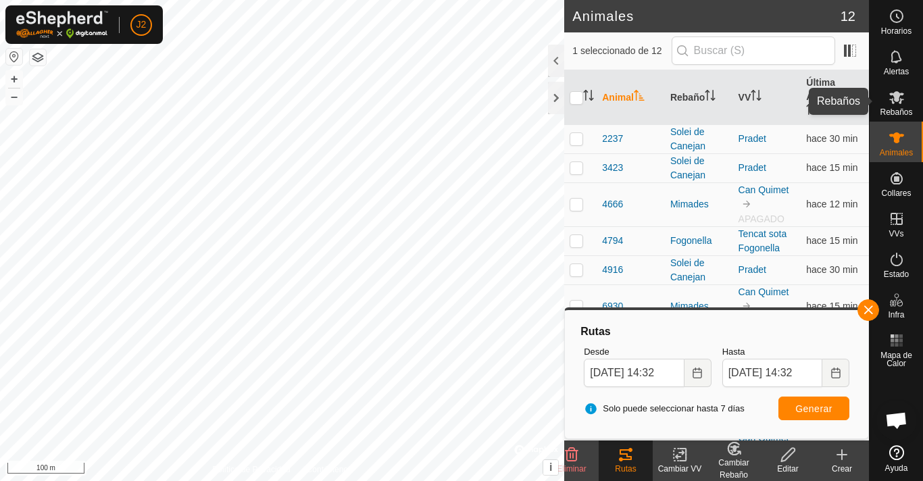
click at [907, 98] on es-mob-svg-icon at bounding box center [896, 97] width 24 height 22
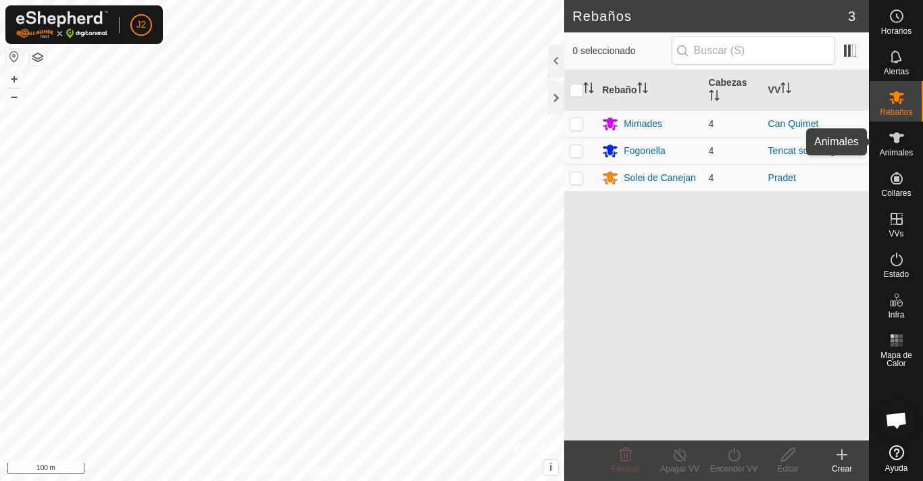
click at [897, 131] on icon at bounding box center [896, 138] width 16 height 16
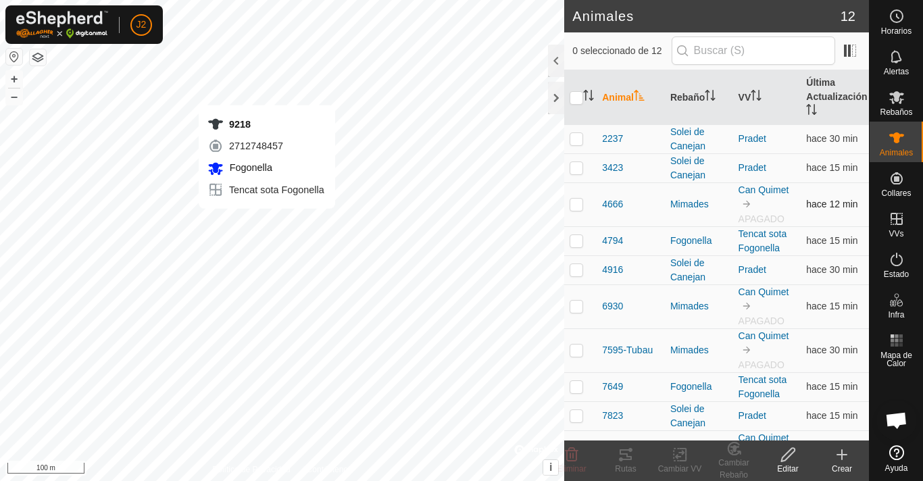
checkbox input "true"
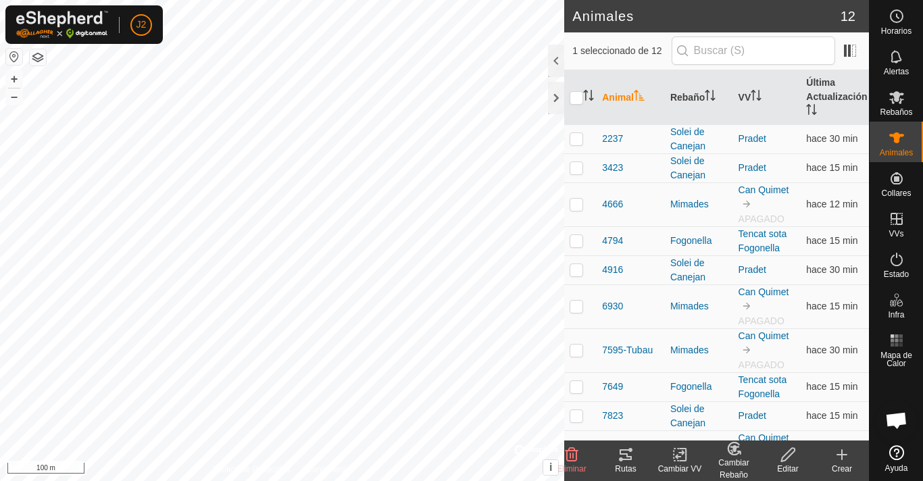
click at [636, 458] on tracks-svg-icon at bounding box center [625, 454] width 54 height 16
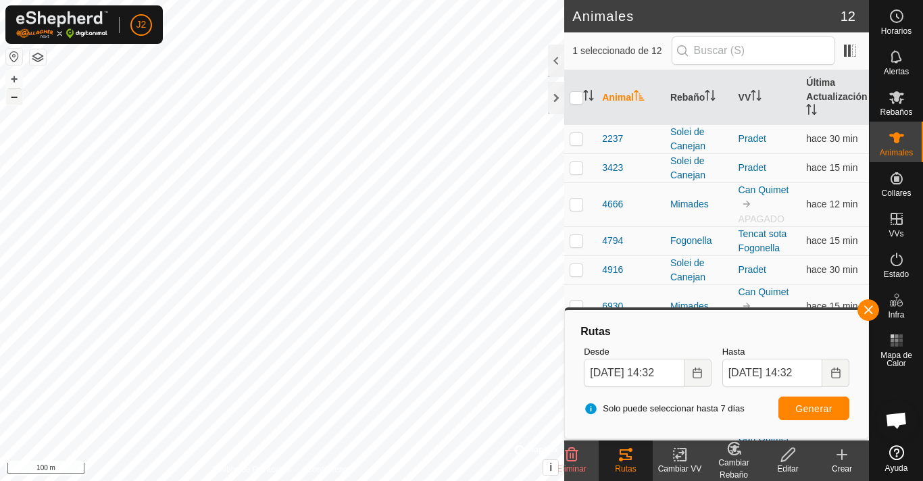
click at [12, 95] on button "–" at bounding box center [14, 96] width 16 height 16
click at [14, 77] on button "+" at bounding box center [14, 79] width 16 height 16
click at [15, 101] on button "–" at bounding box center [14, 96] width 16 height 16
click at [14, 78] on button "+" at bounding box center [14, 79] width 16 height 16
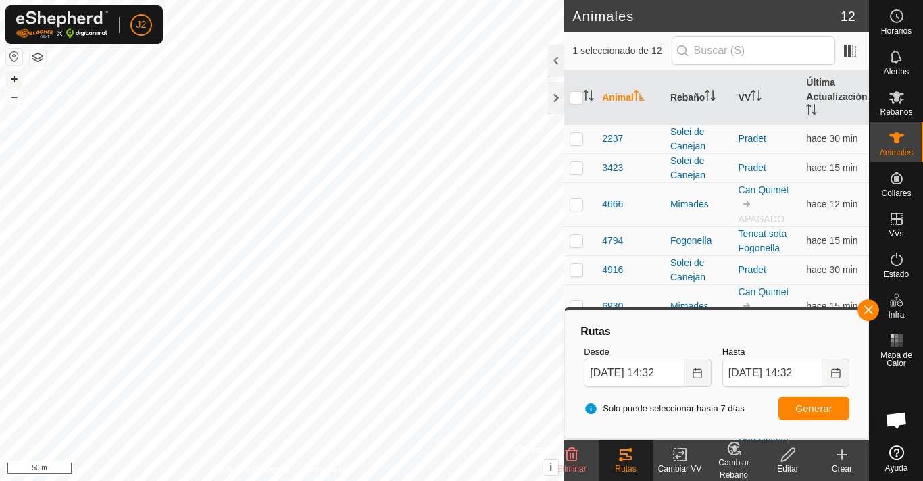
click at [14, 78] on button "+" at bounding box center [14, 79] width 16 height 16
